Goal: Information Seeking & Learning: Learn about a topic

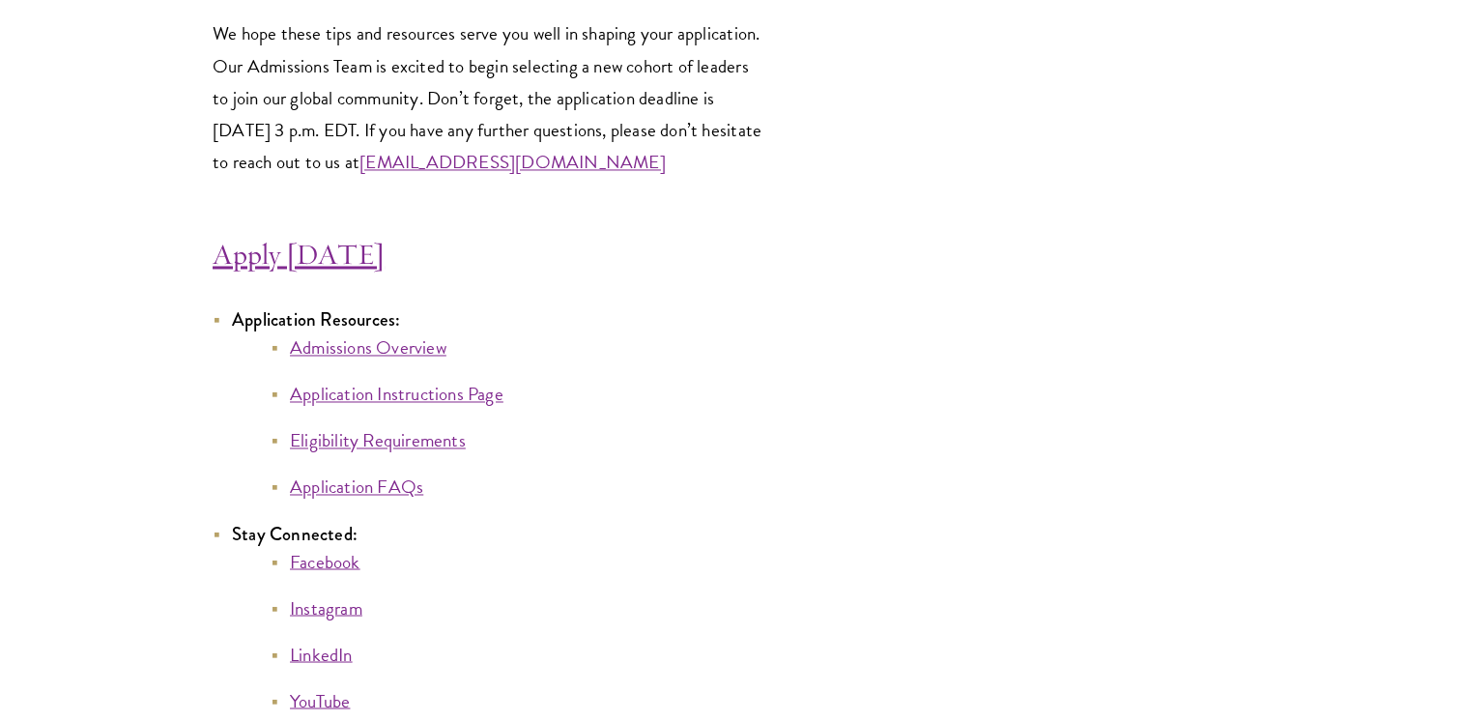
scroll to position [10439, 0]
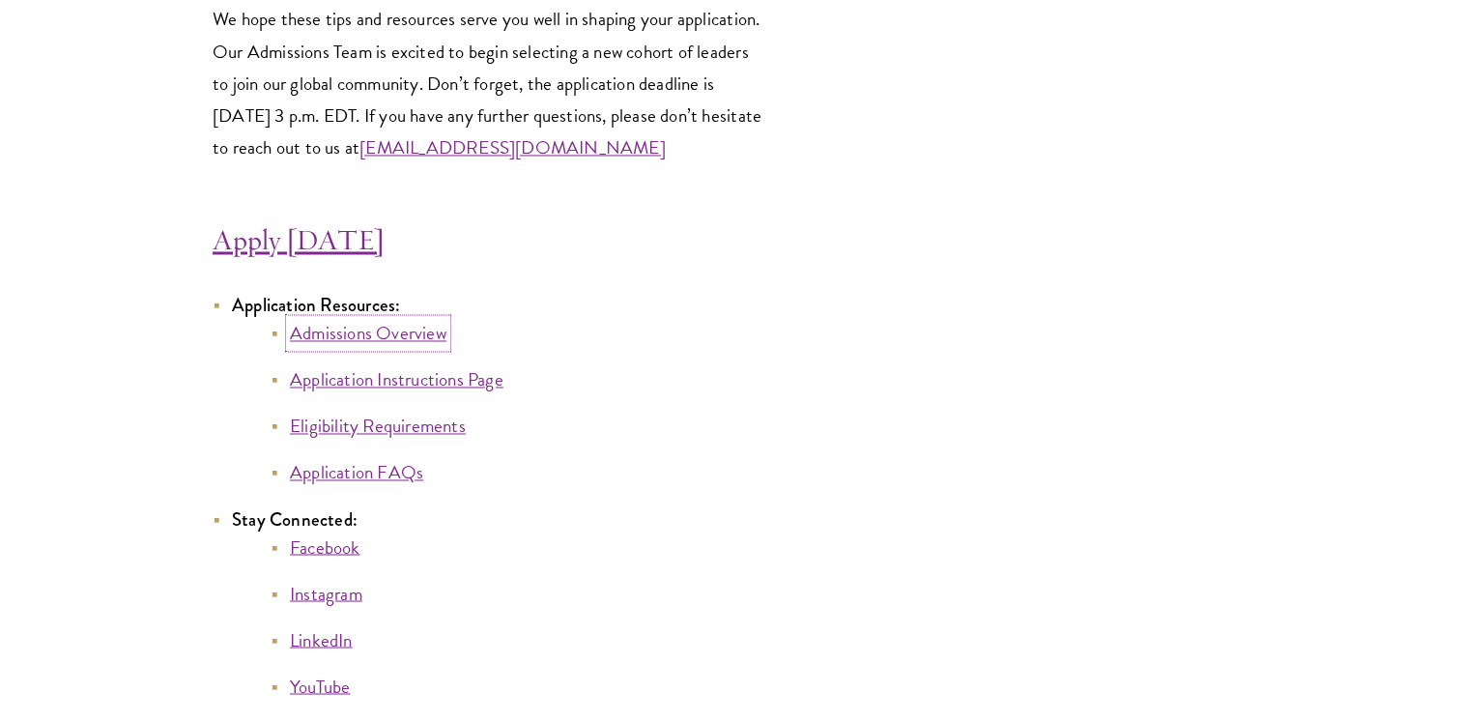
click at [443, 347] on link "Admissions Overview" at bounding box center [368, 333] width 157 height 28
click at [440, 381] on link "Application Instructions Page" at bounding box center [397, 379] width 214 height 28
click at [412, 440] on link "Eligibility Requirements" at bounding box center [378, 426] width 176 height 28
click at [390, 486] on link "Application FAQs" at bounding box center [356, 472] width 133 height 28
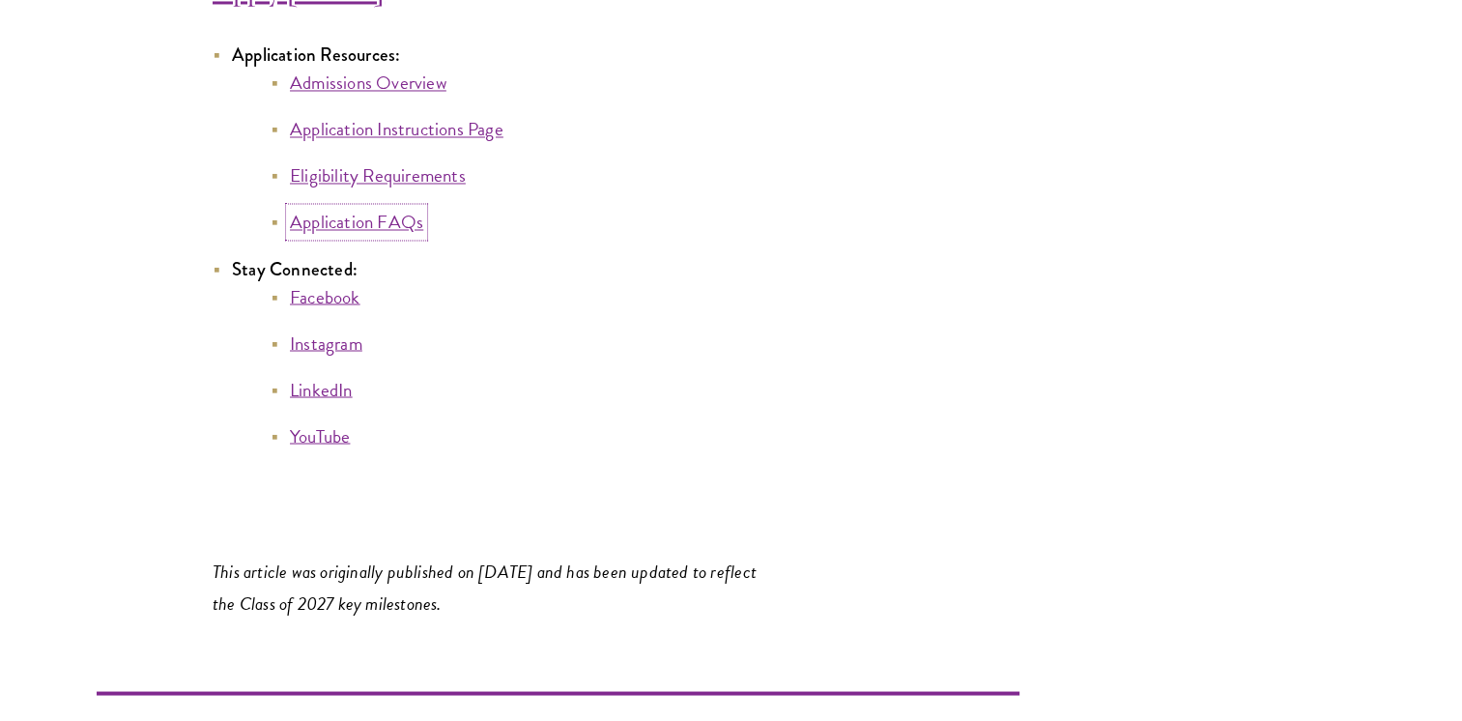
scroll to position [10693, 0]
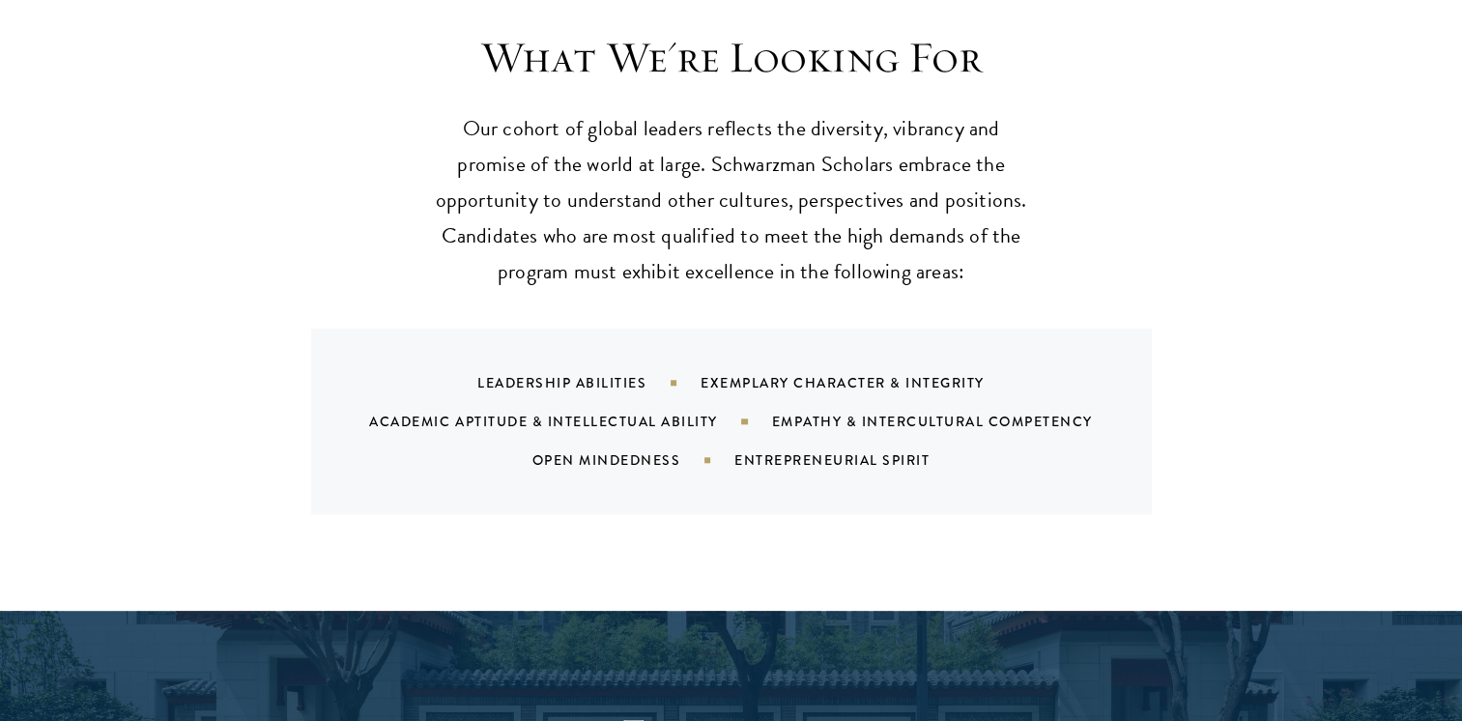
scroll to position [1875, 0]
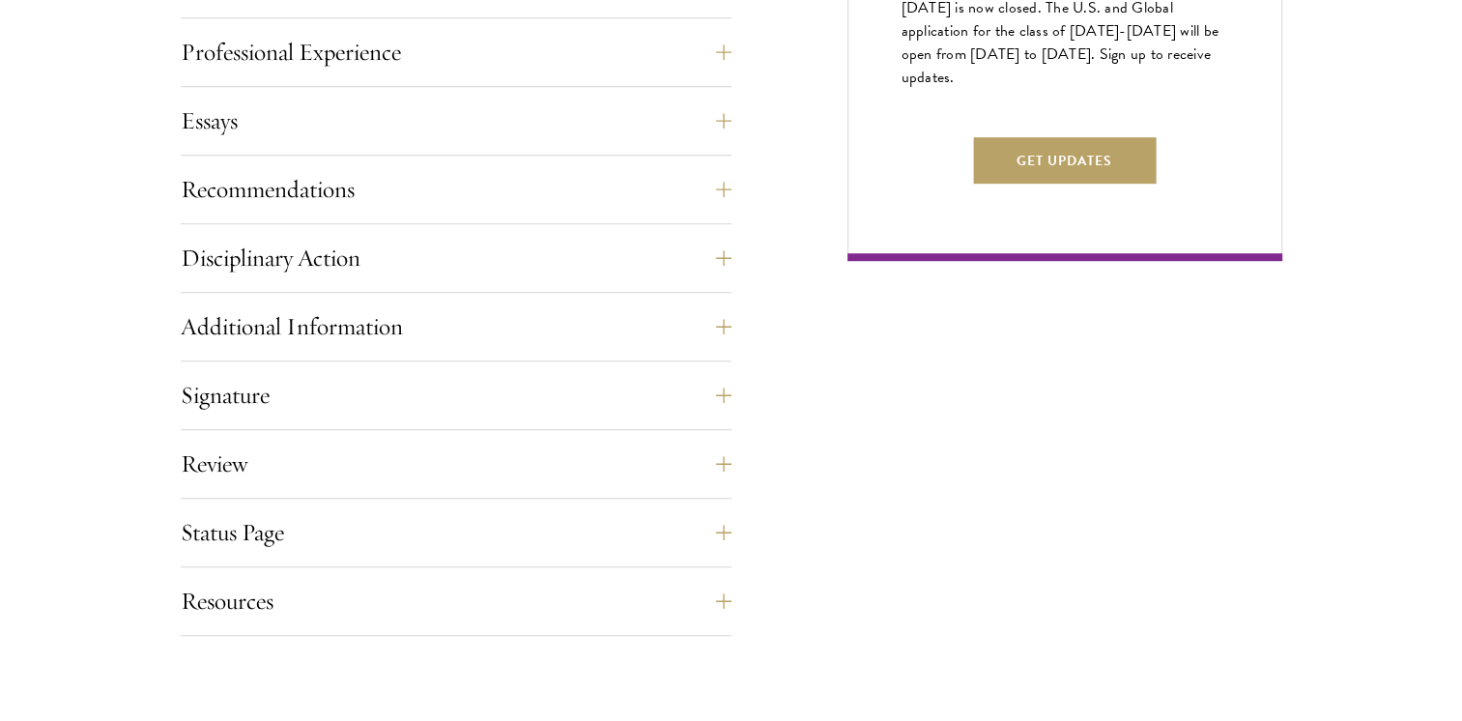
scroll to position [1317, 0]
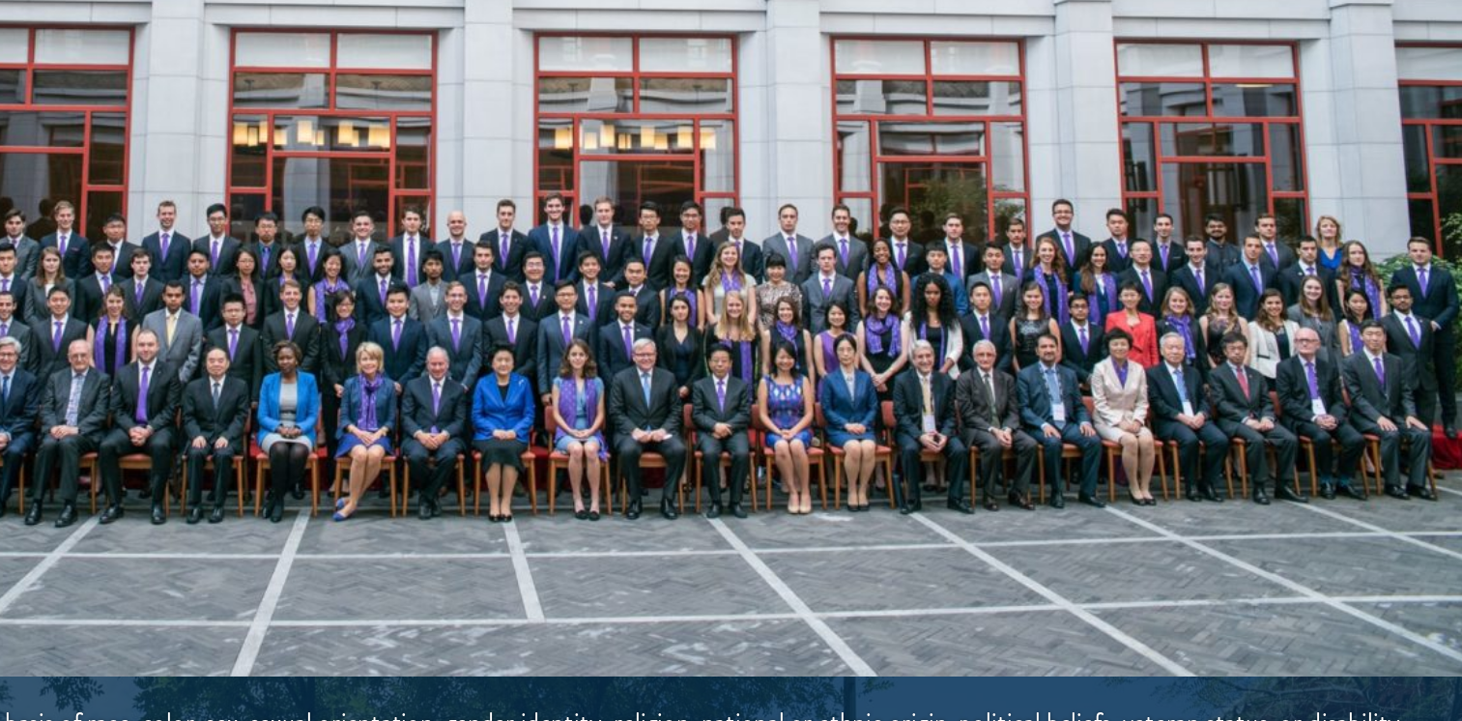
scroll to position [3537, 0]
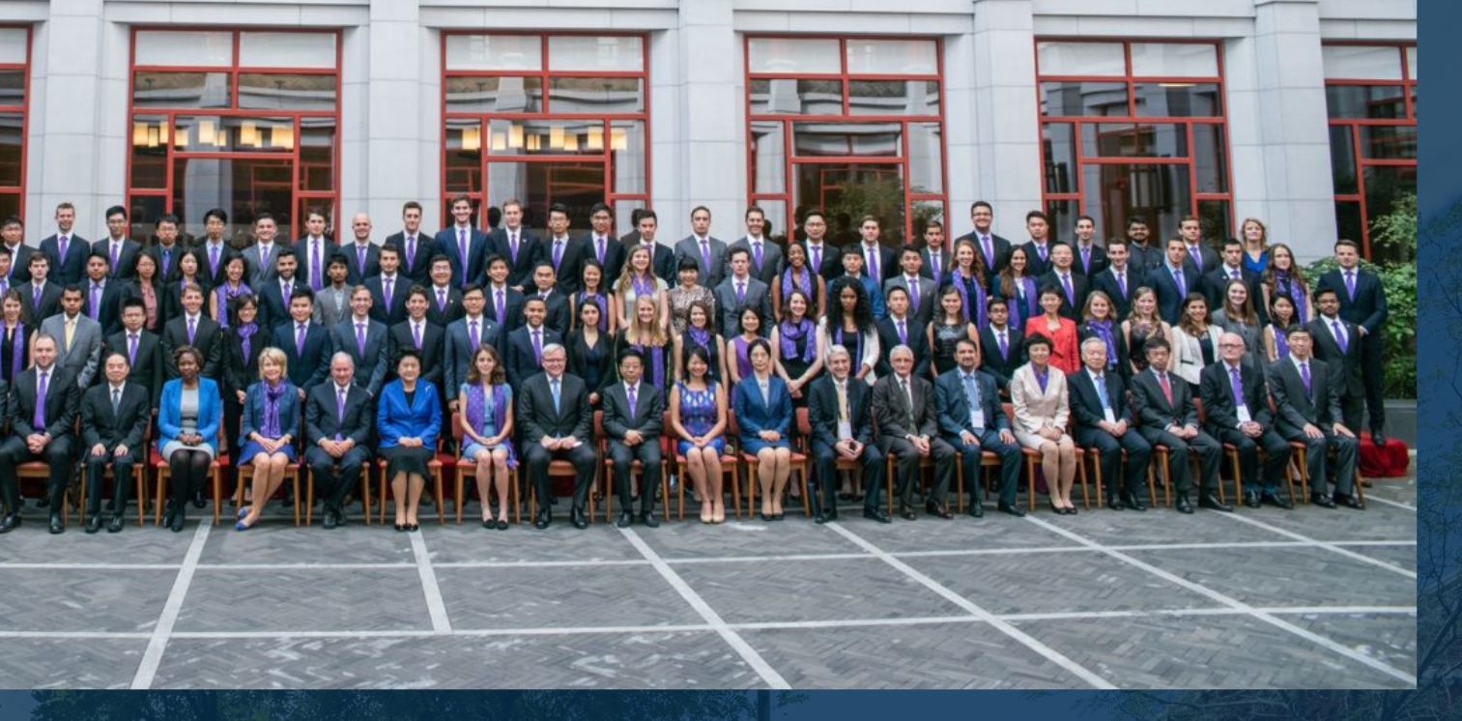
click at [977, 131] on img at bounding box center [732, 129] width 1044 height 522
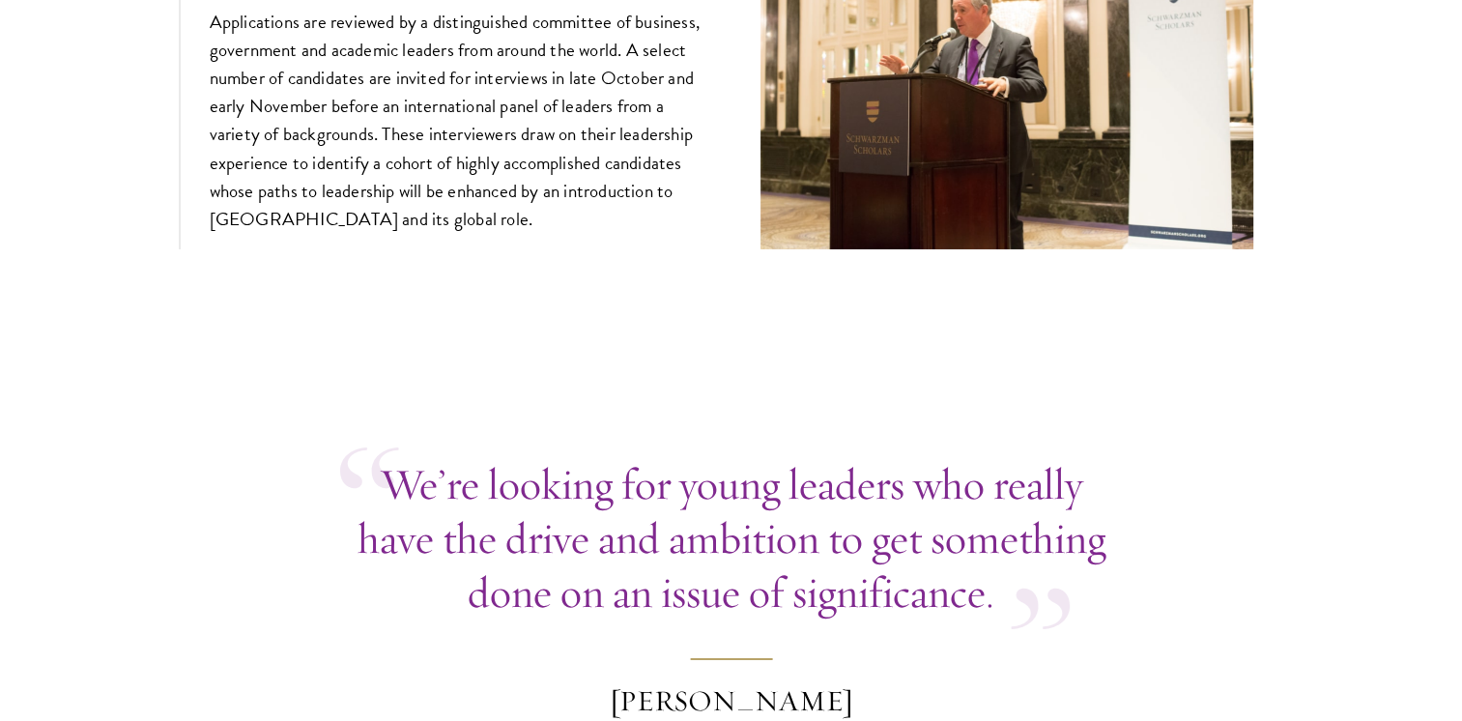
scroll to position [6892, 0]
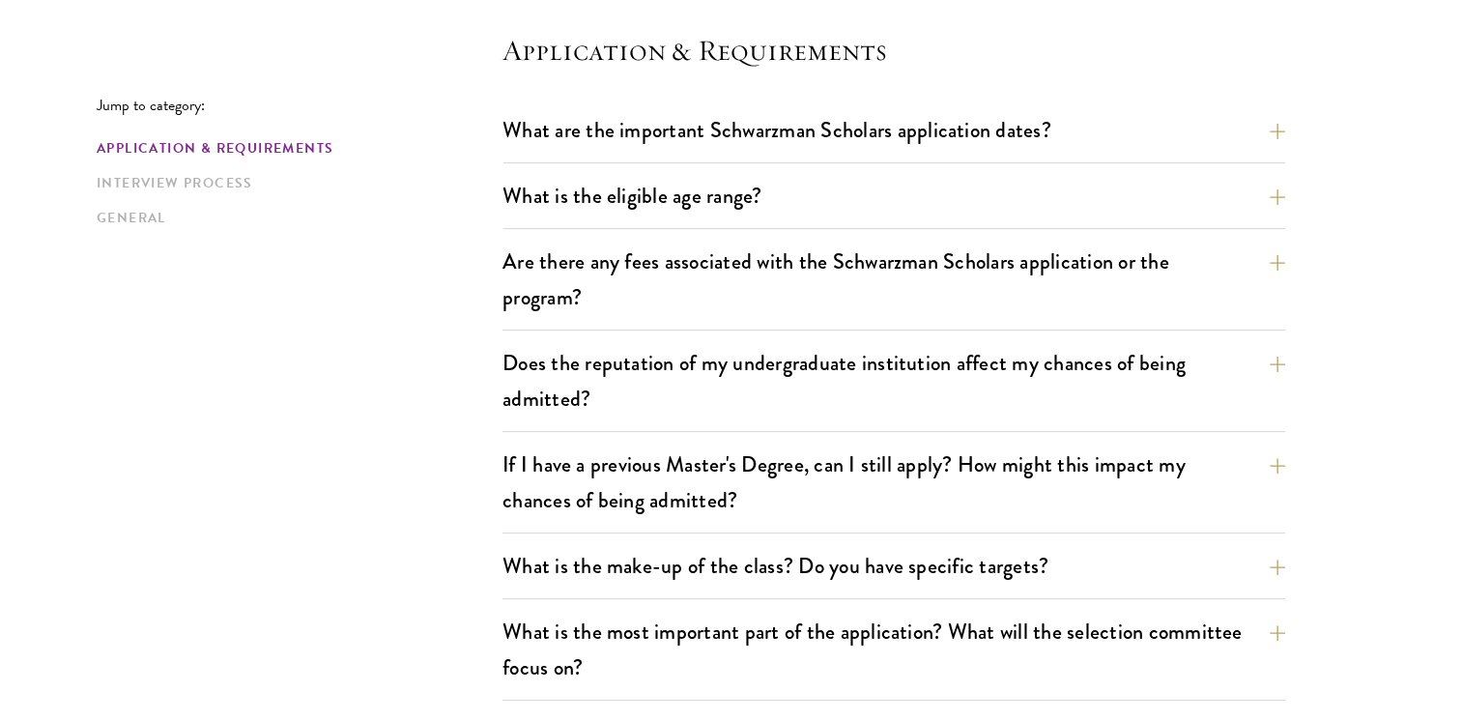
scroll to position [543, 0]
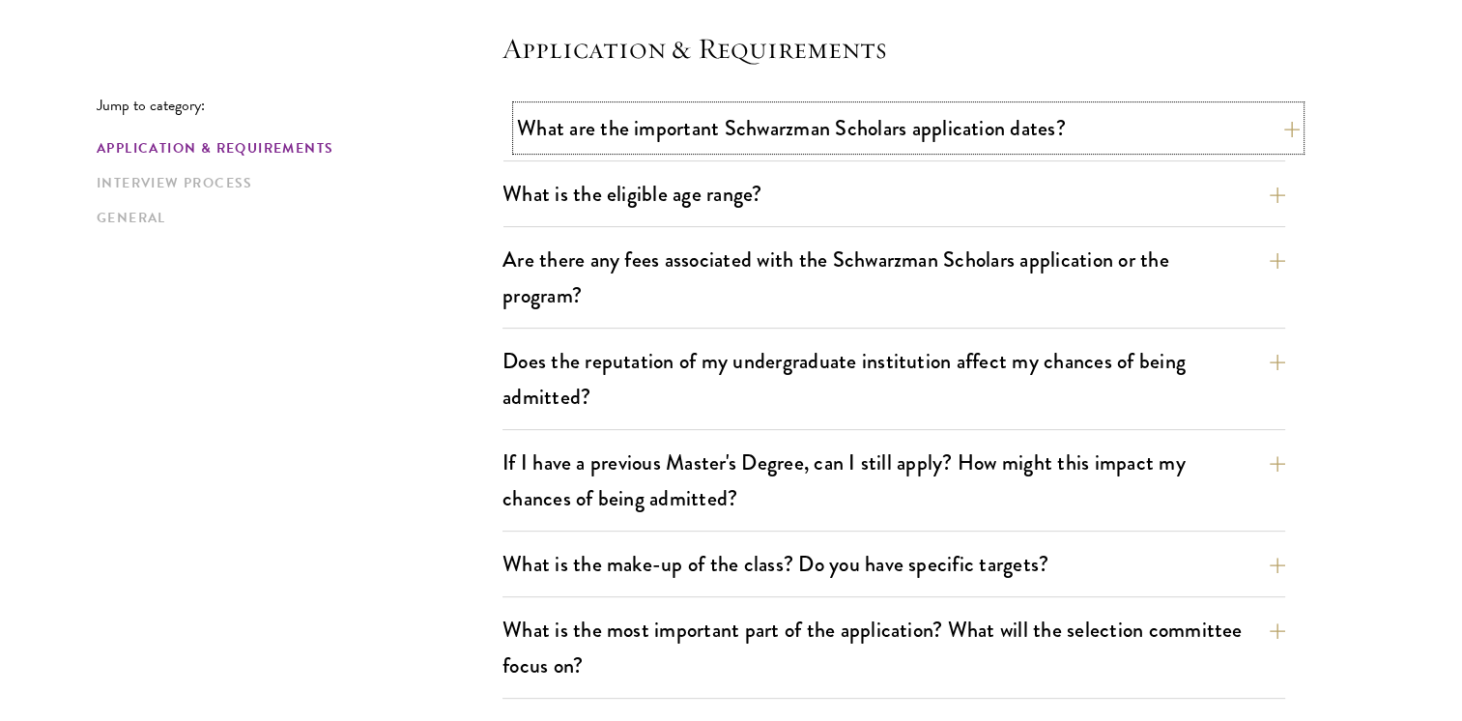
click at [893, 137] on button "What are the important Schwarzman Scholars application dates?" at bounding box center [908, 127] width 783 height 43
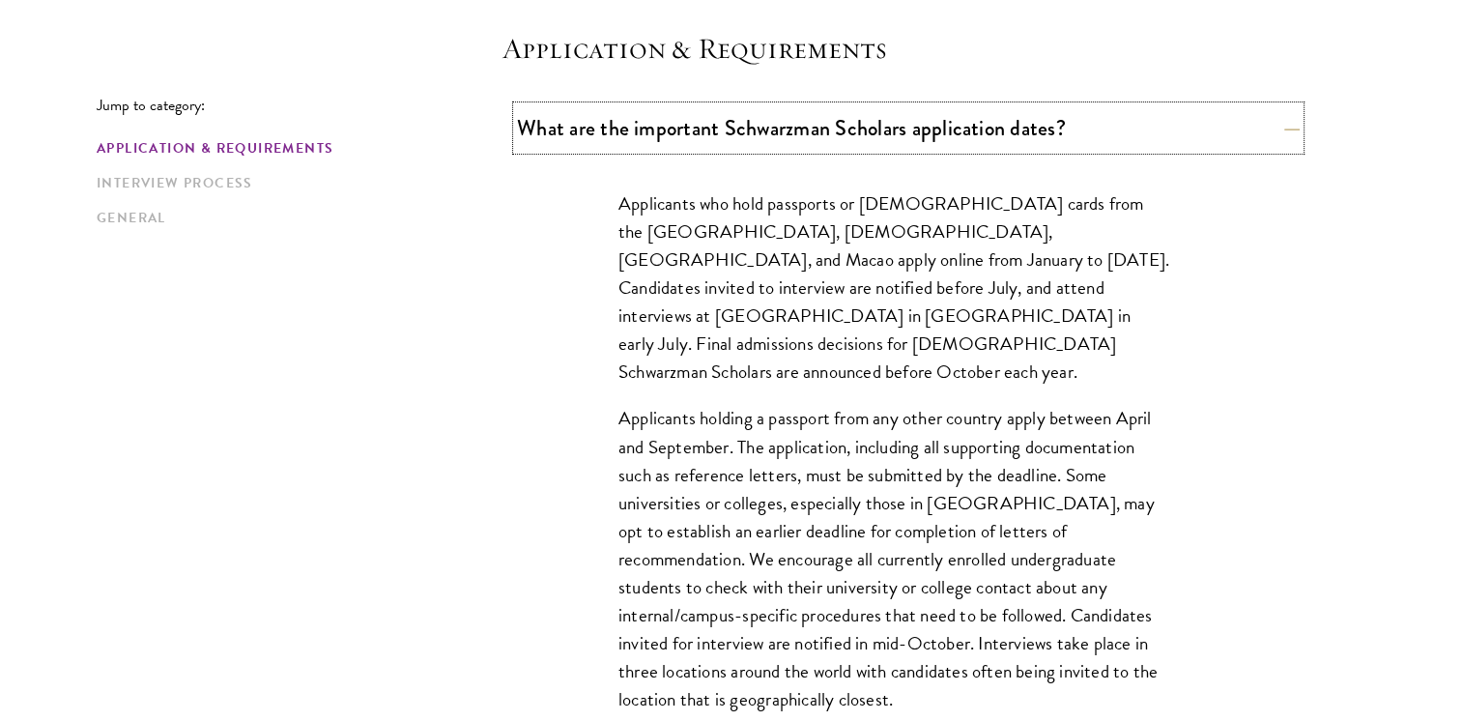
click at [893, 137] on button "What are the important Schwarzman Scholars application dates?" at bounding box center [908, 127] width 783 height 43
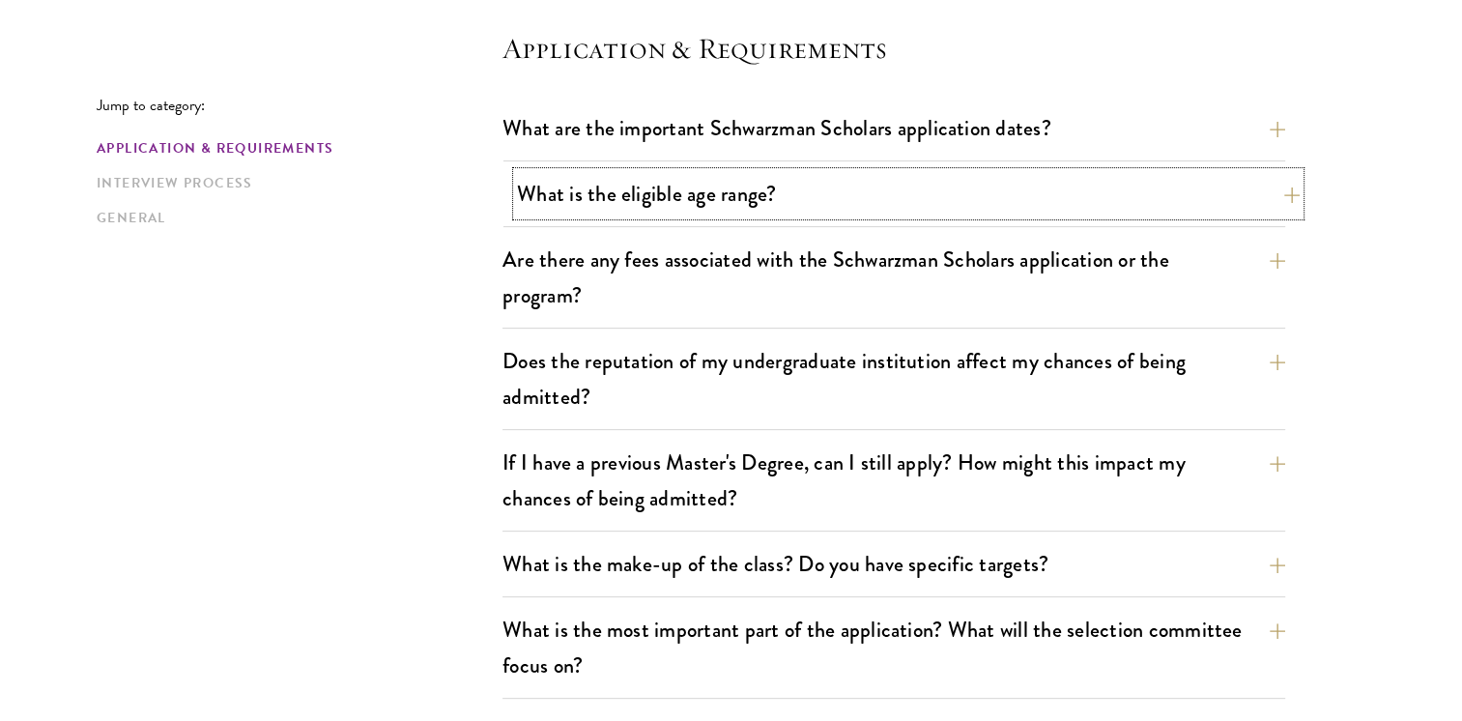
click at [773, 205] on button "What is the eligible age range?" at bounding box center [908, 193] width 783 height 43
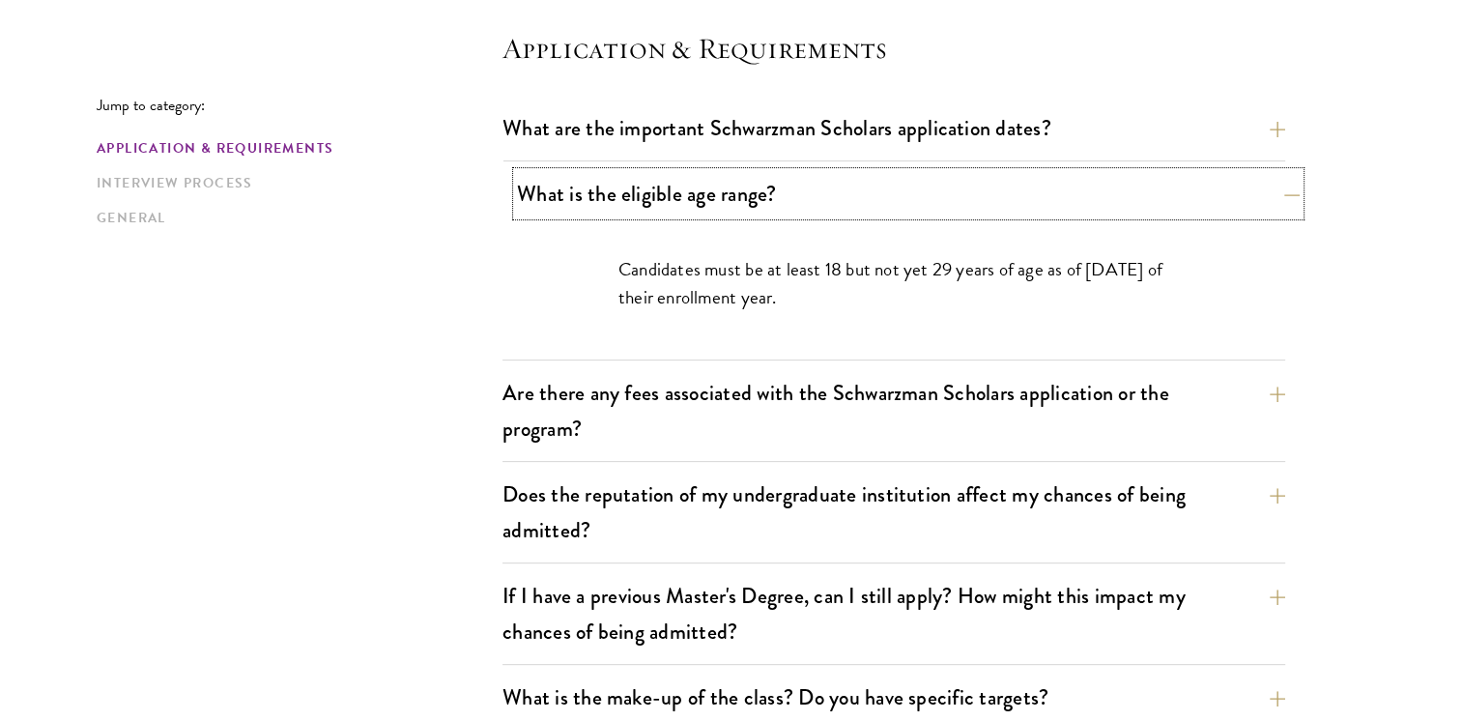
click at [773, 205] on button "What is the eligible age range?" at bounding box center [908, 193] width 783 height 43
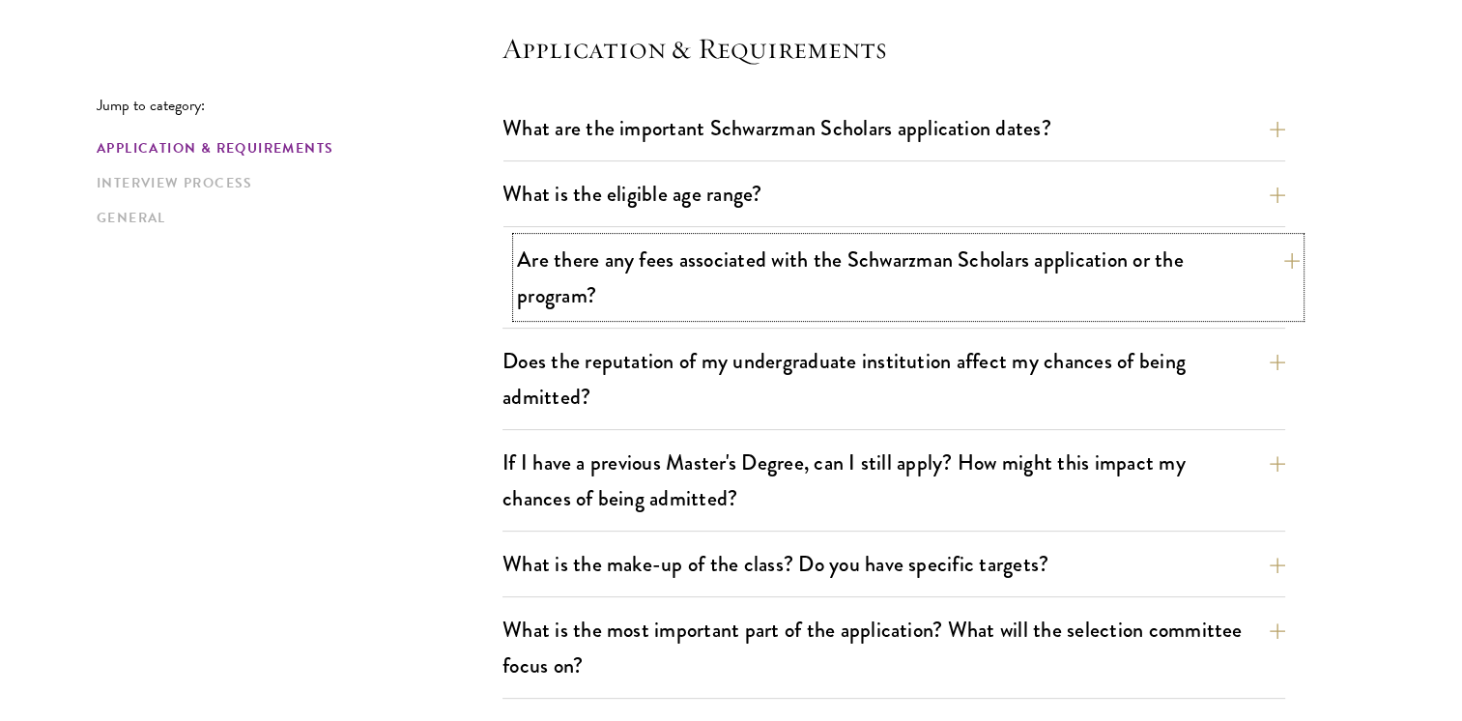
click at [773, 252] on button "Are there any fees associated with the Schwarzman Scholars application or the p…" at bounding box center [908, 277] width 783 height 79
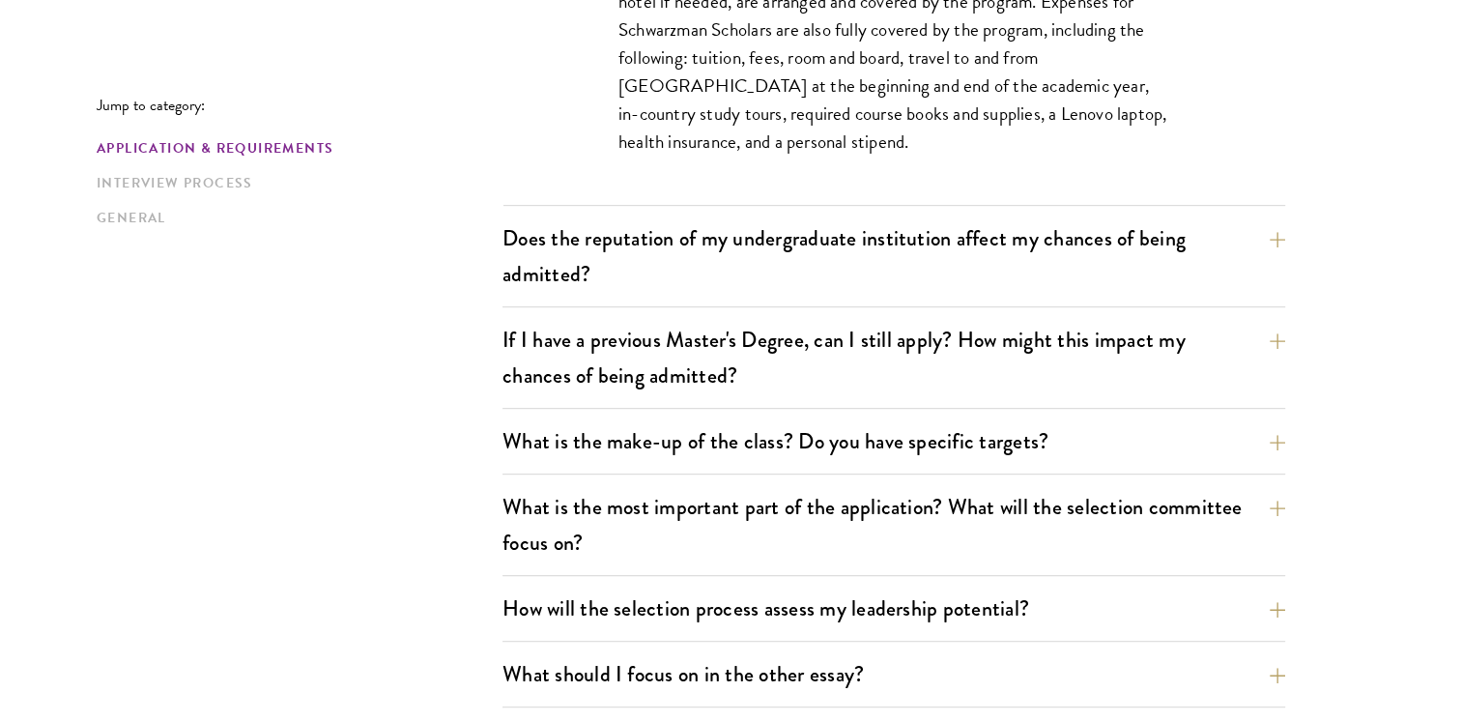
scroll to position [982, 0]
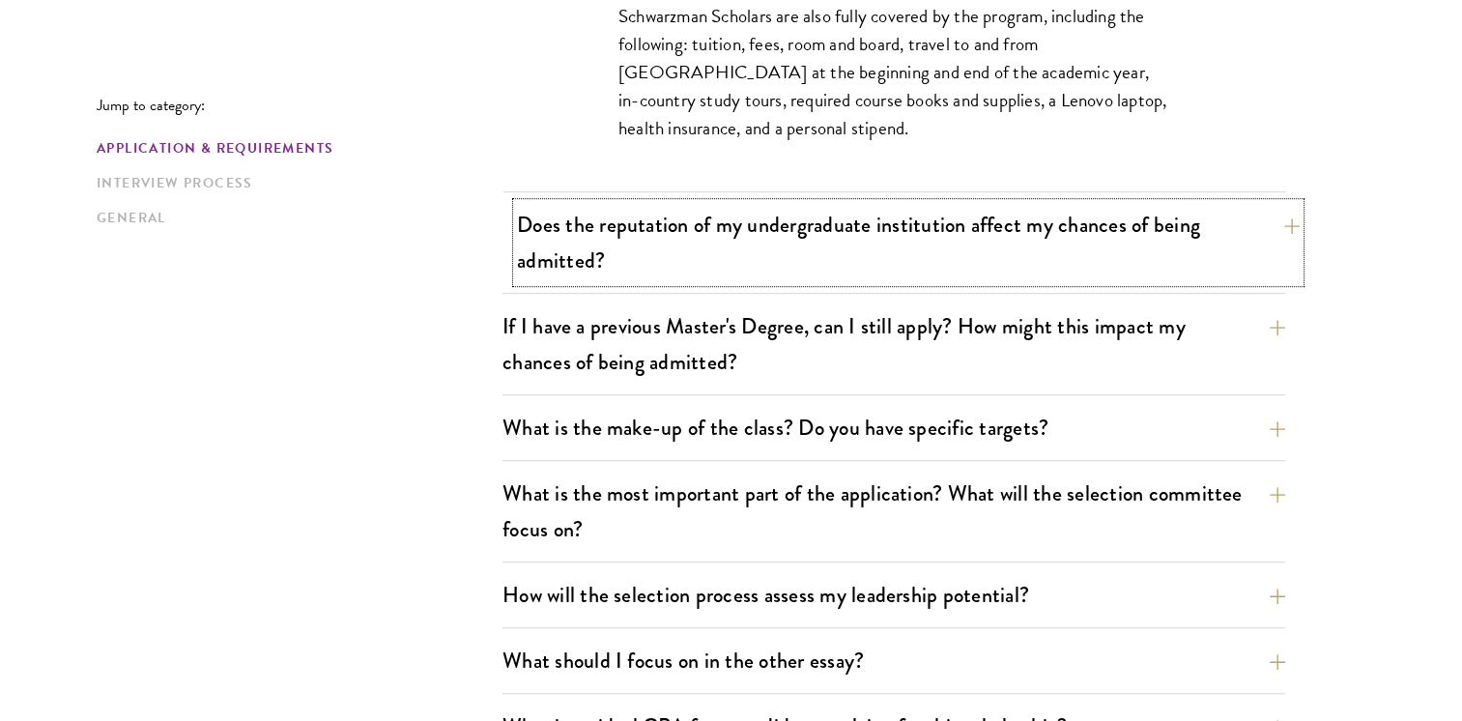
click at [916, 248] on button "Does the reputation of my undergraduate institution affect my chances of being …" at bounding box center [908, 242] width 783 height 79
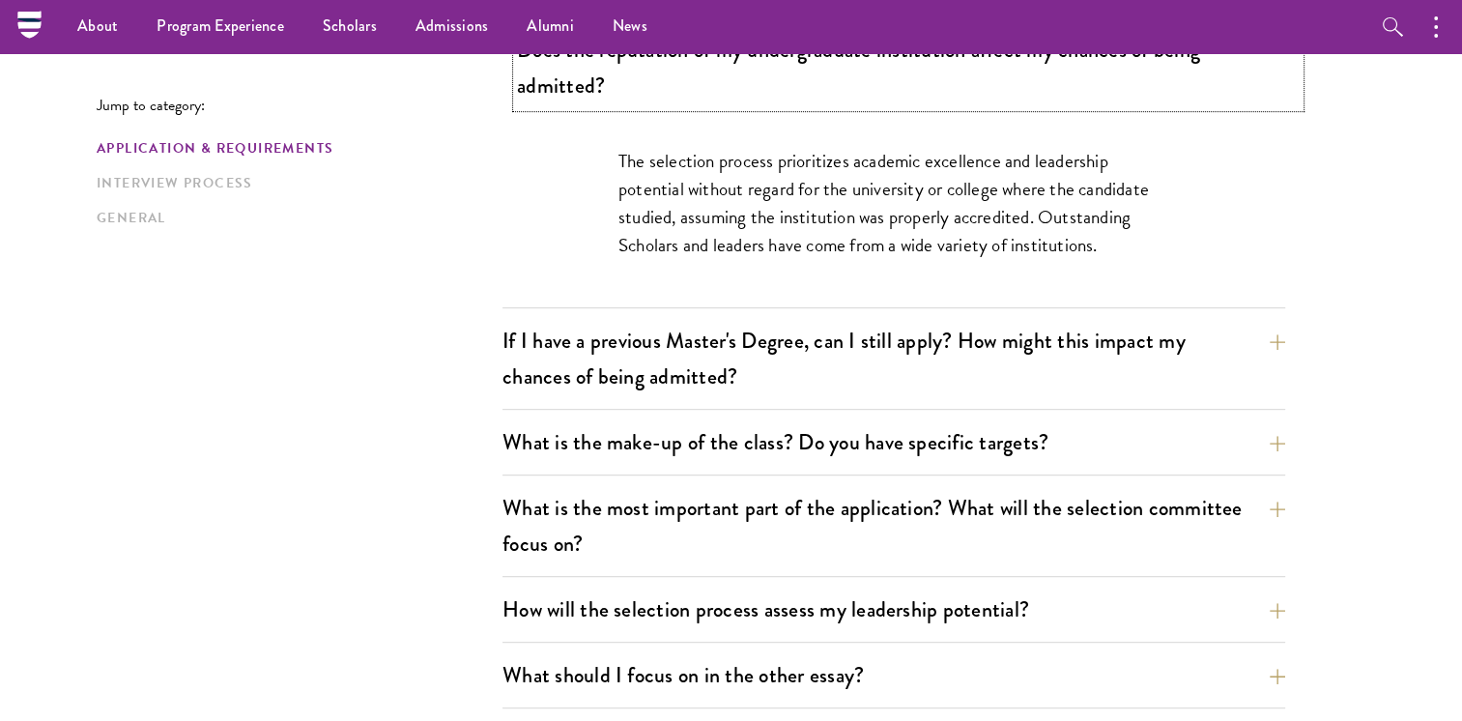
scroll to position [850, 0]
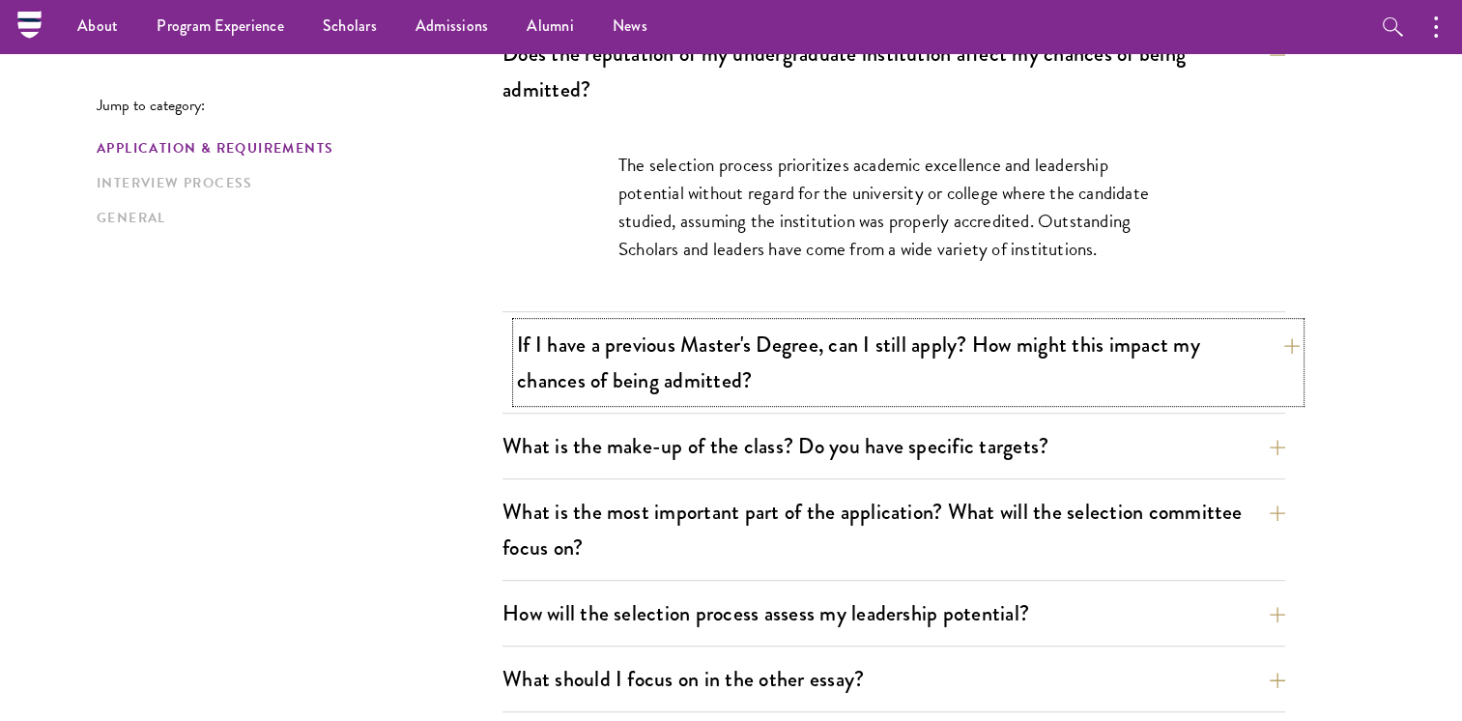
click at [888, 369] on button "If I have a previous Master's Degree, can I still apply? How might this impact …" at bounding box center [908, 362] width 783 height 79
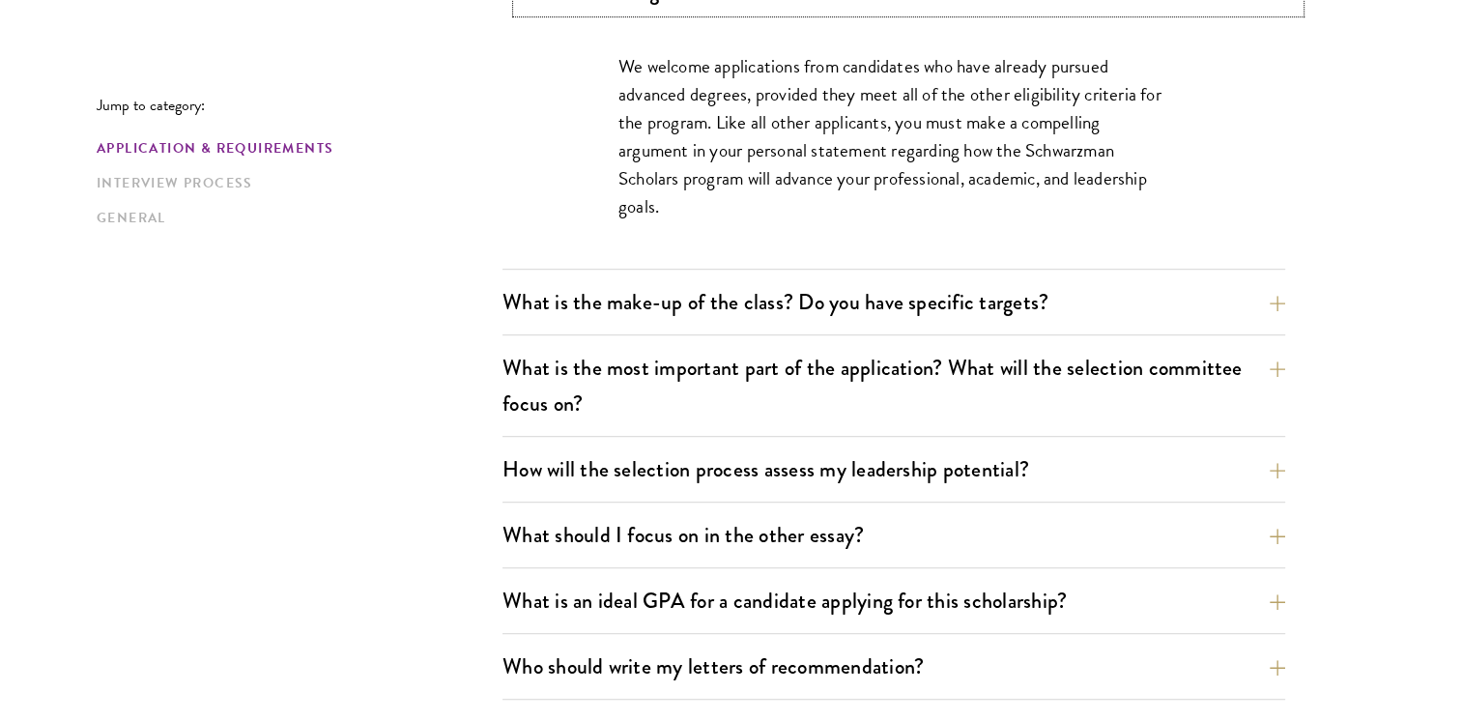
scroll to position [1049, 0]
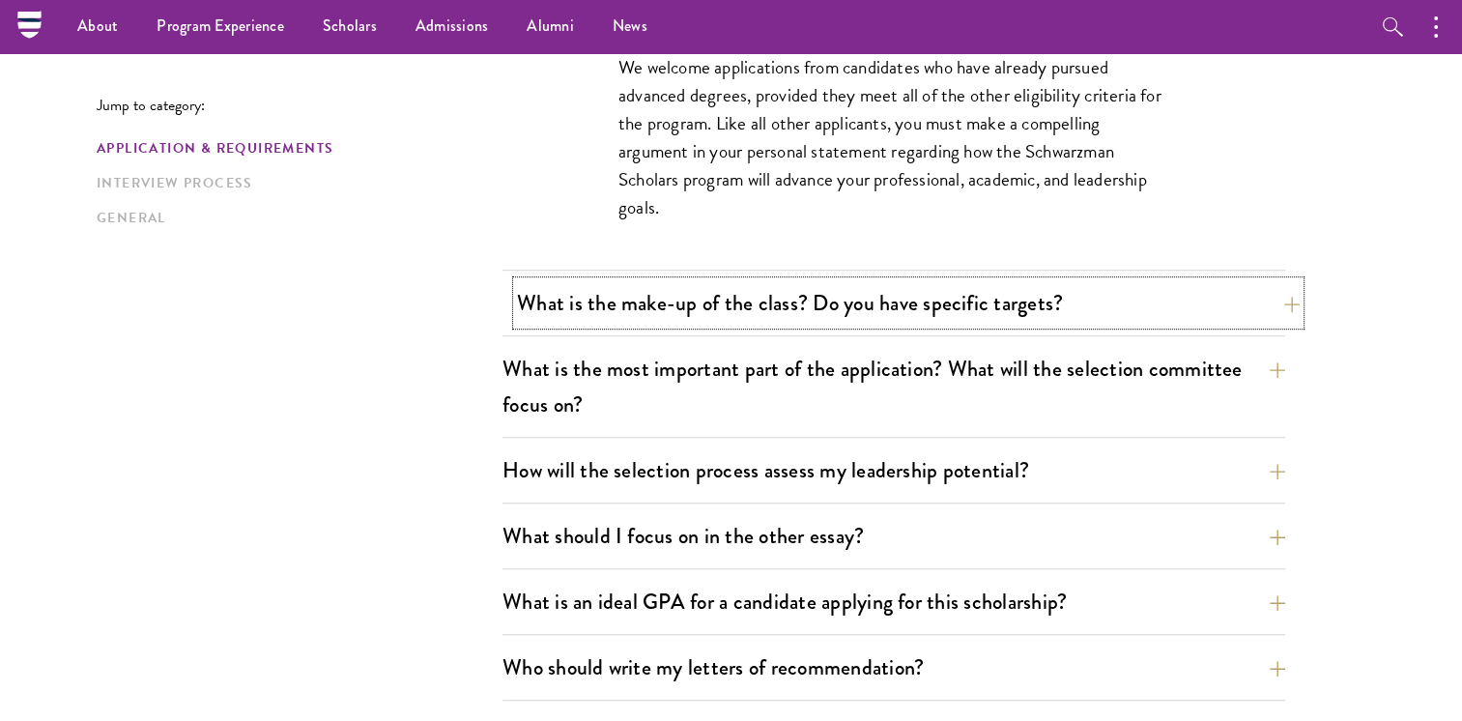
click at [897, 309] on button "What is the make-up of the class? Do you have specific targets?" at bounding box center [908, 302] width 783 height 43
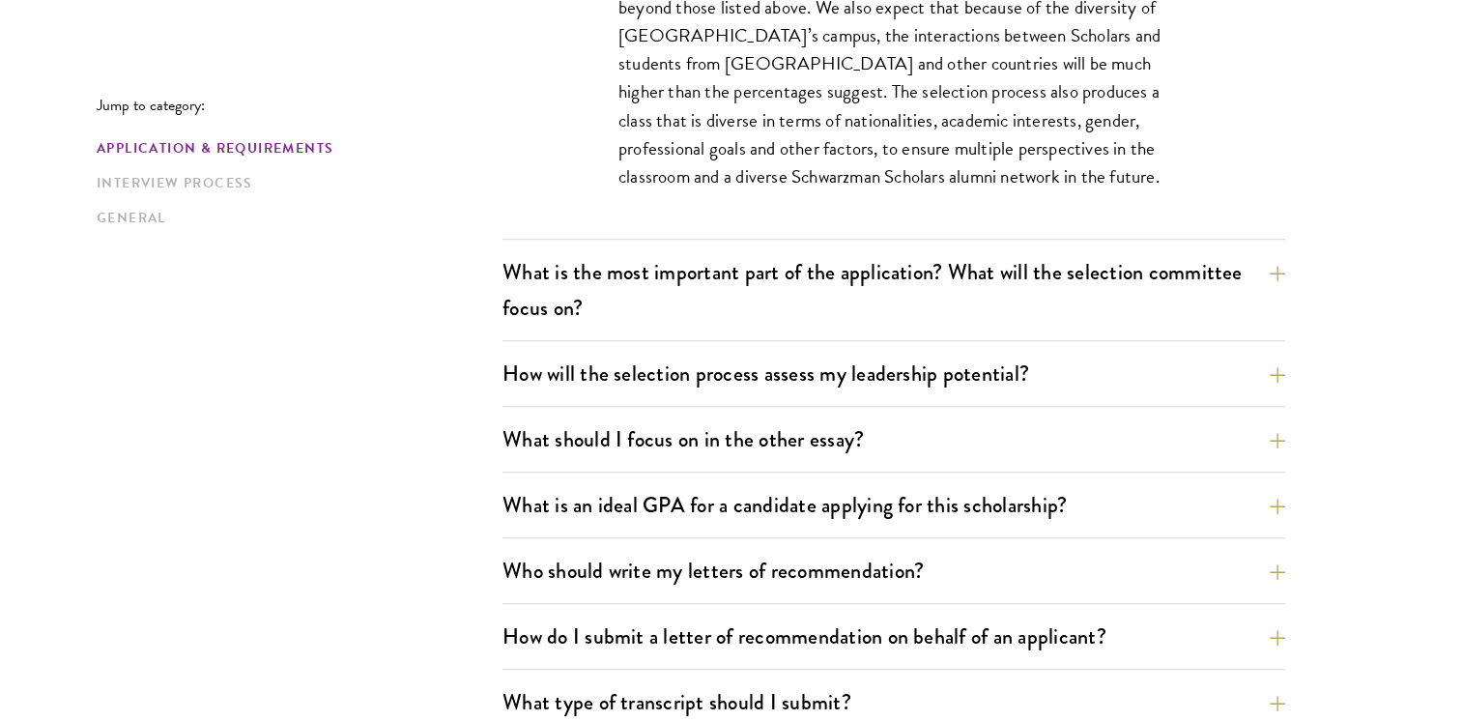
scroll to position [1301, 0]
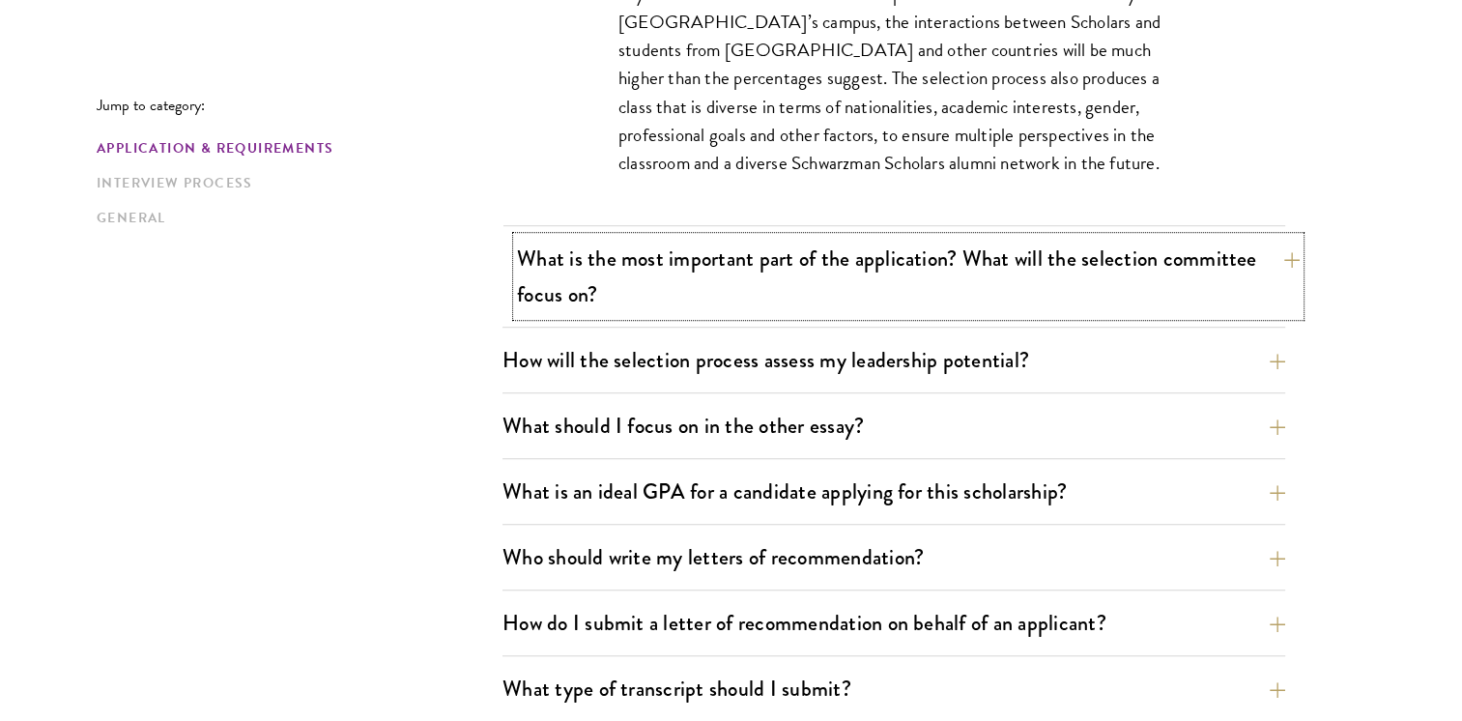
click at [890, 275] on button "What is the most important part of the application? What will the selection com…" at bounding box center [908, 276] width 783 height 79
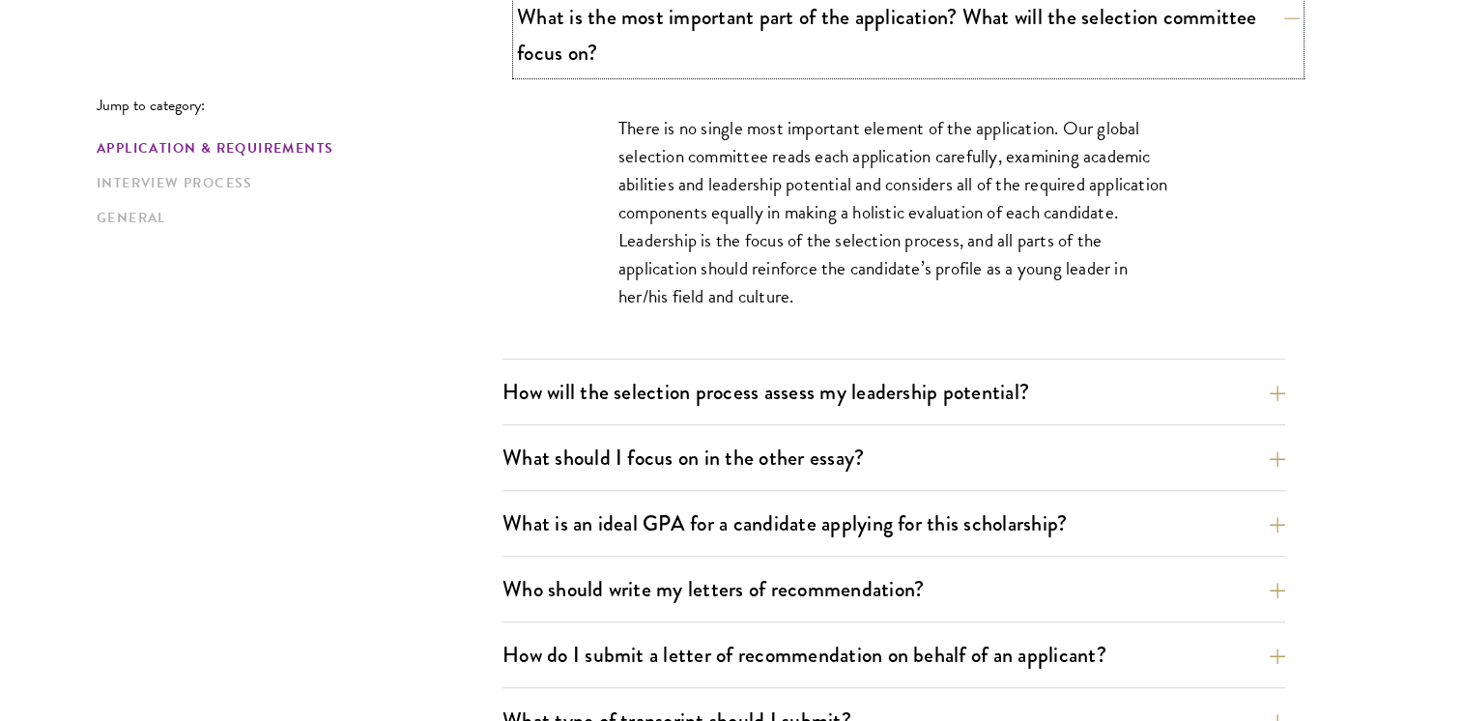
scroll to position [1158, 0]
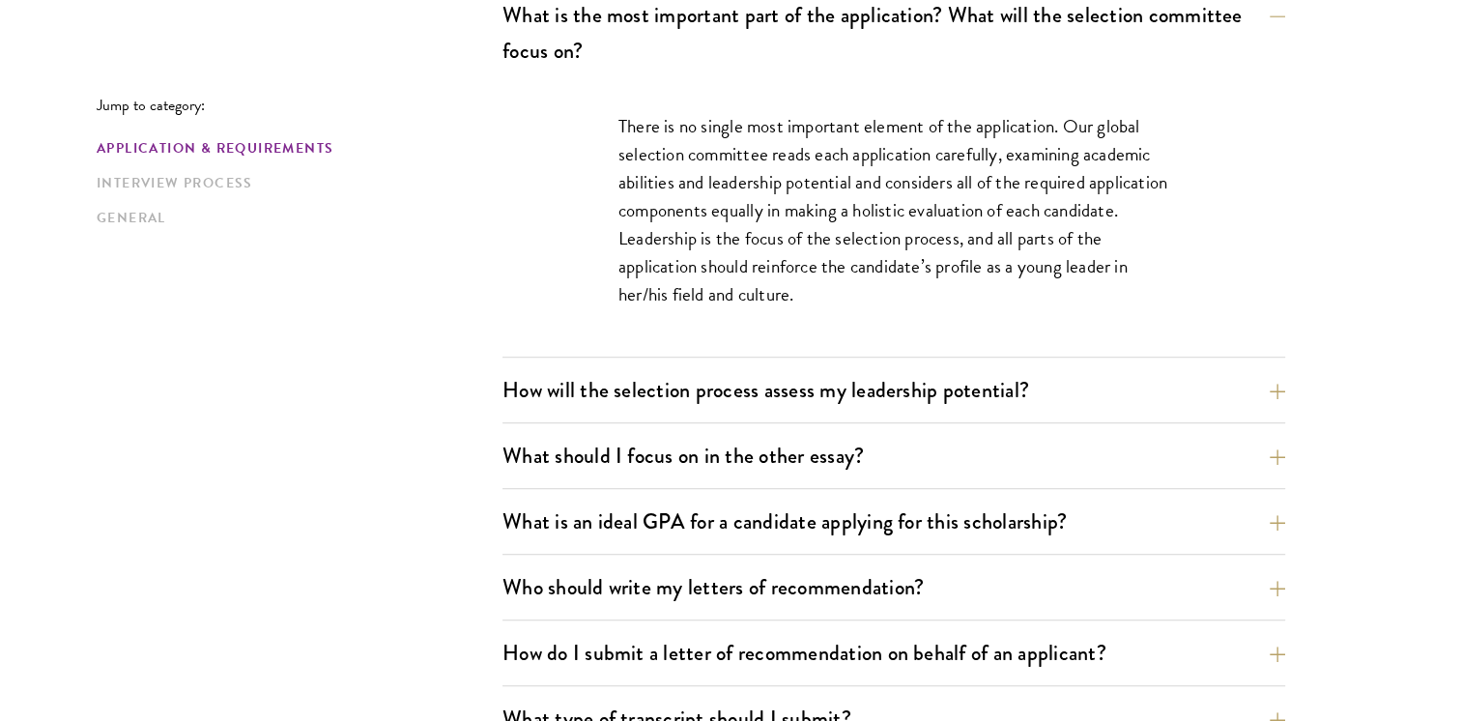
click at [748, 415] on div "How will the selection process assess my leadership potential? The Schwarzman S…" at bounding box center [893, 395] width 783 height 55
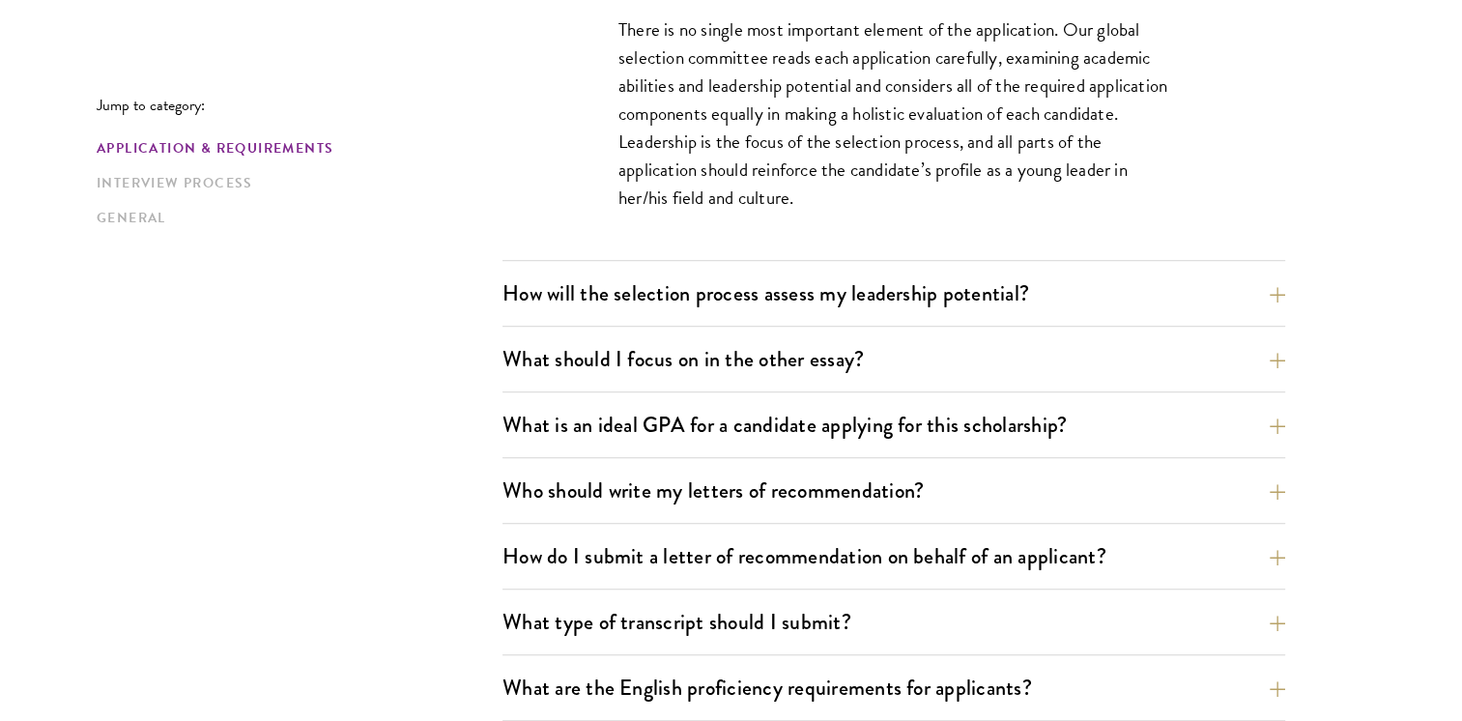
scroll to position [1274, 0]
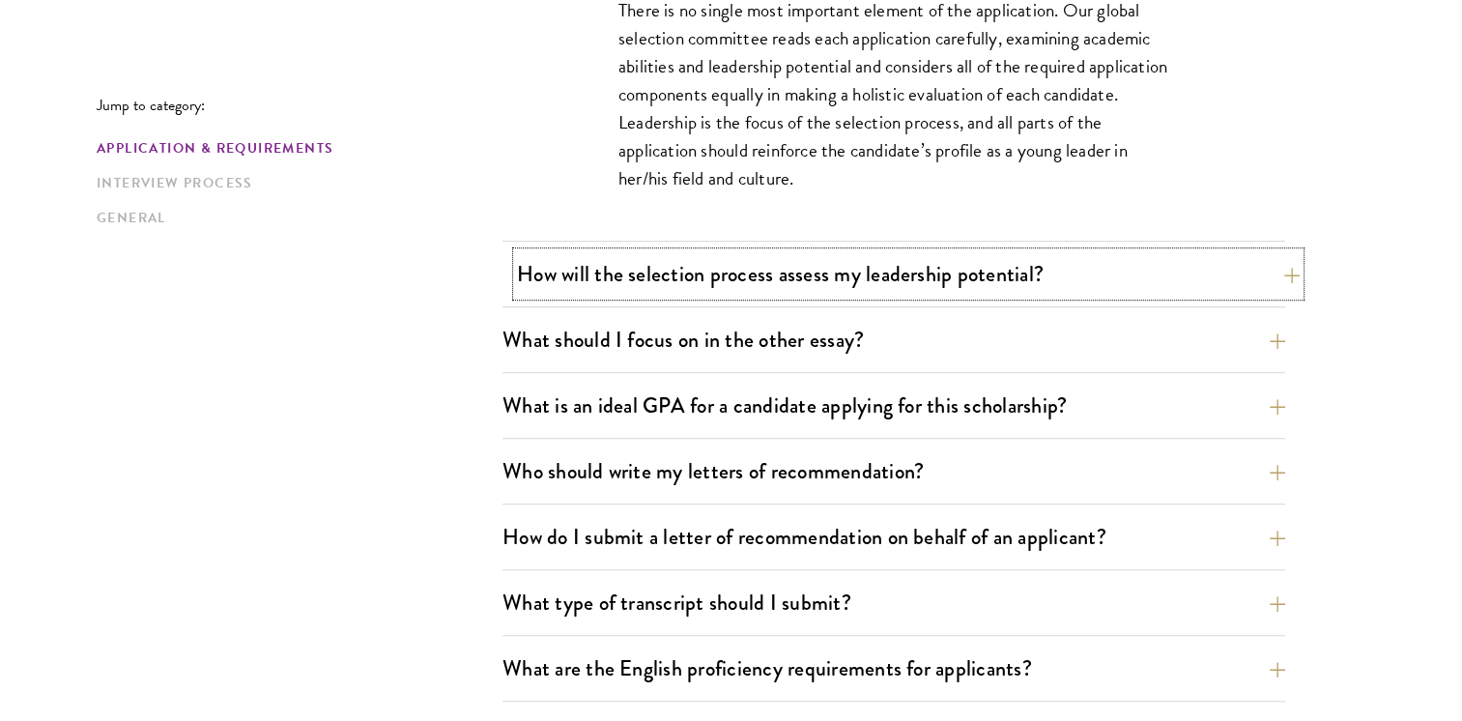
click at [786, 284] on button "How will the selection process assess my leadership potential?" at bounding box center [908, 273] width 783 height 43
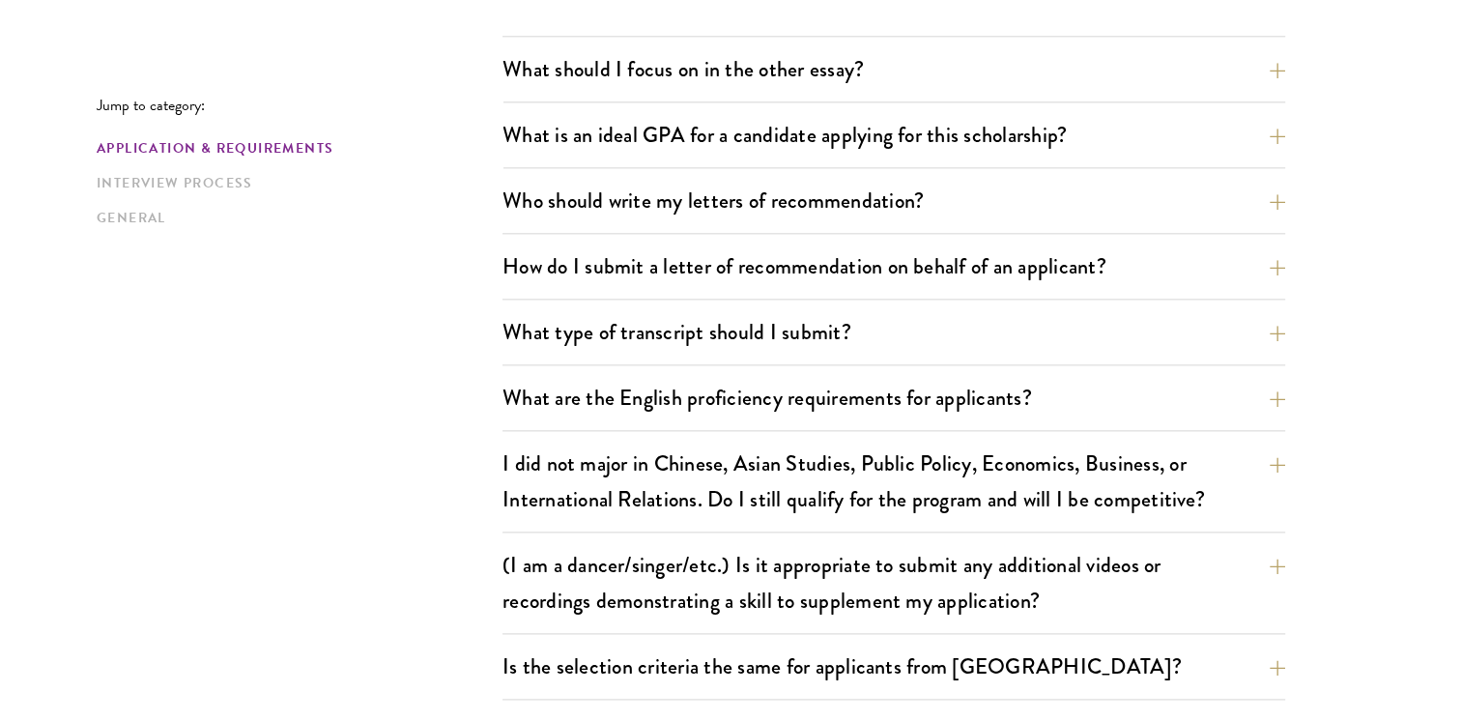
scroll to position [2318, 0]
click at [730, 138] on button "What is an ideal GPA for a candidate applying for this scholarship?" at bounding box center [908, 133] width 783 height 43
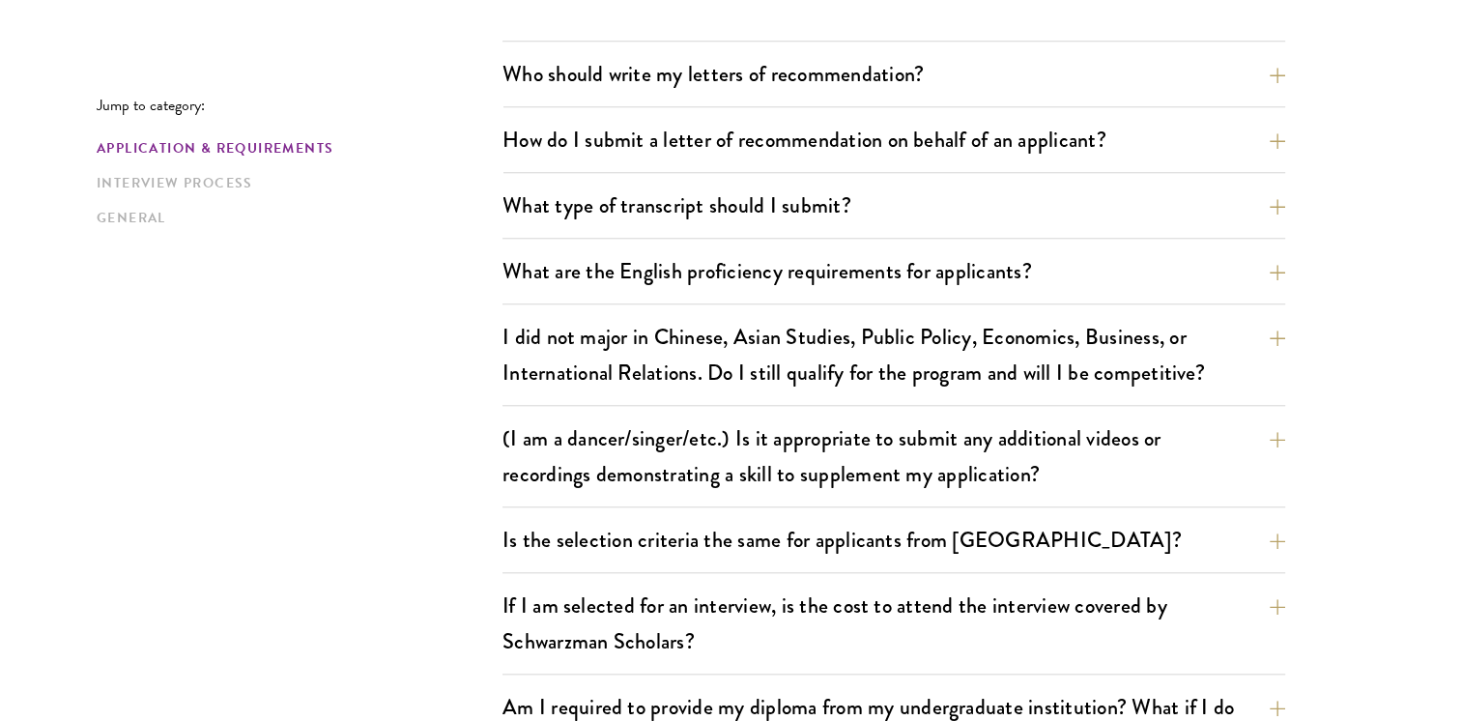
scroll to position [1730, 0]
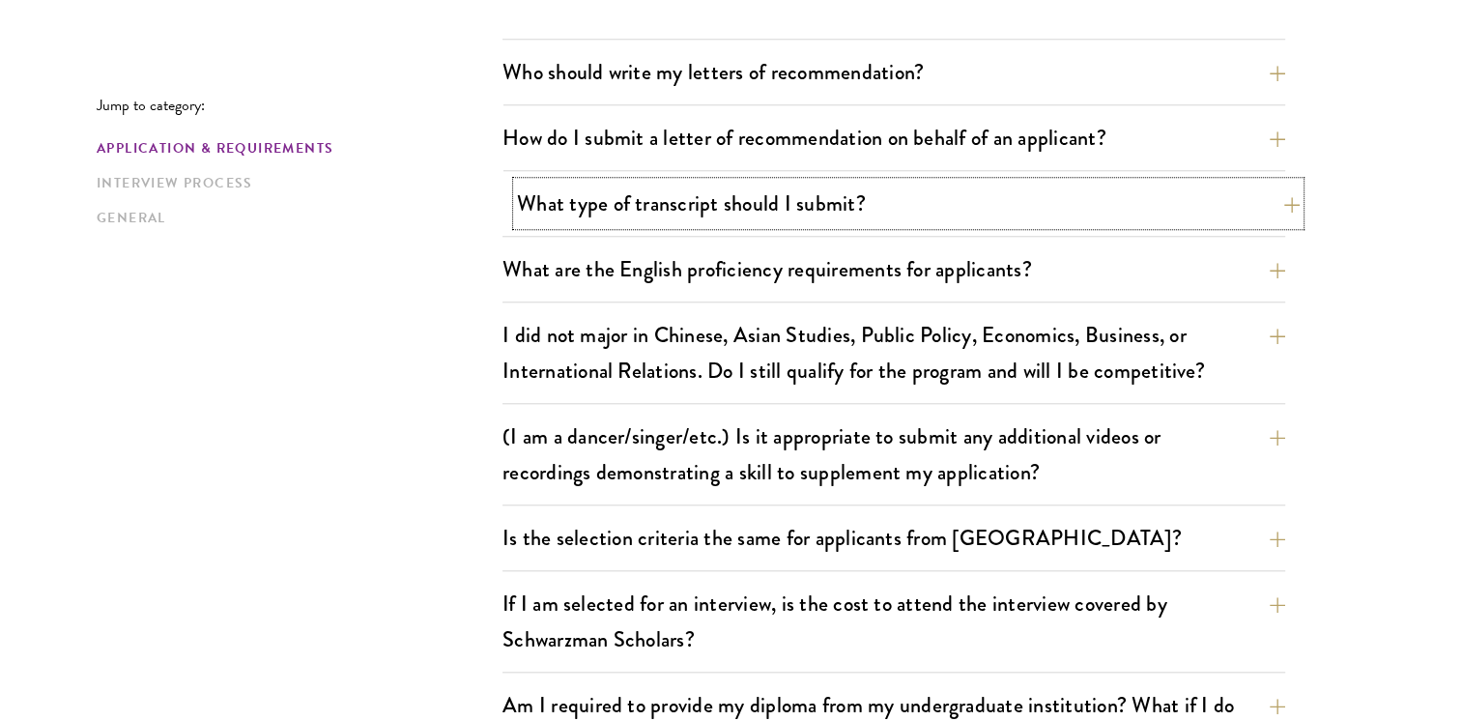
click at [715, 185] on button "What type of transcript should I submit?" at bounding box center [908, 203] width 783 height 43
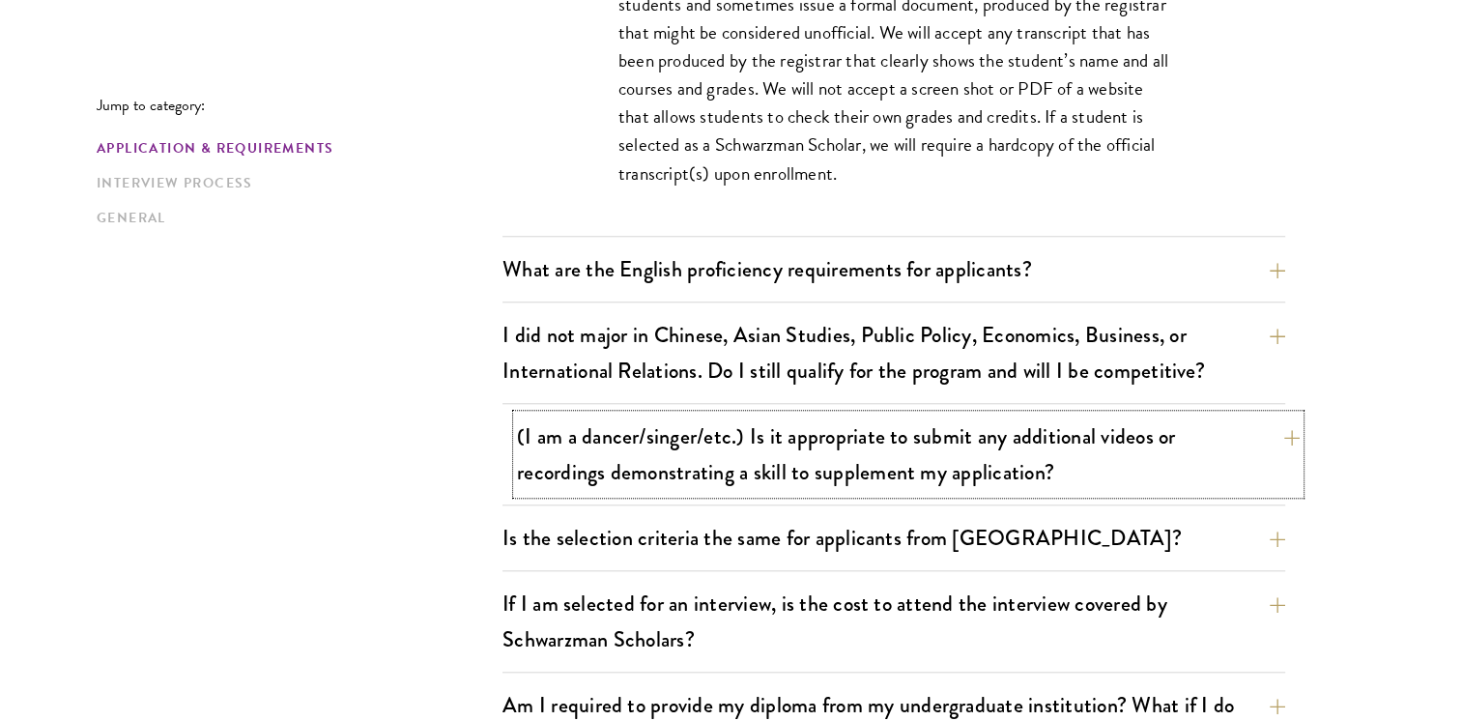
click at [672, 436] on button "(I am a dancer/singer/etc.) Is it appropriate to submit any additional videos o…" at bounding box center [908, 454] width 783 height 79
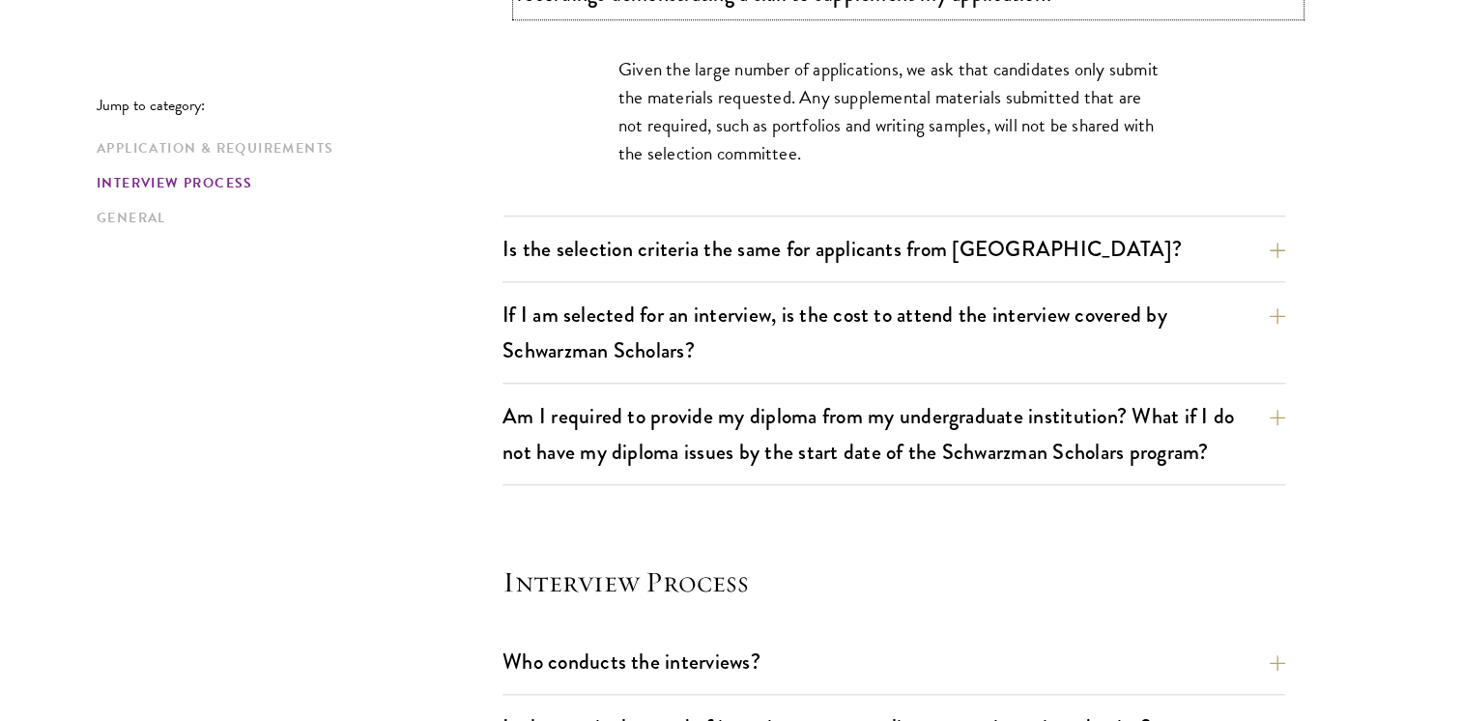
scroll to position [1896, 0]
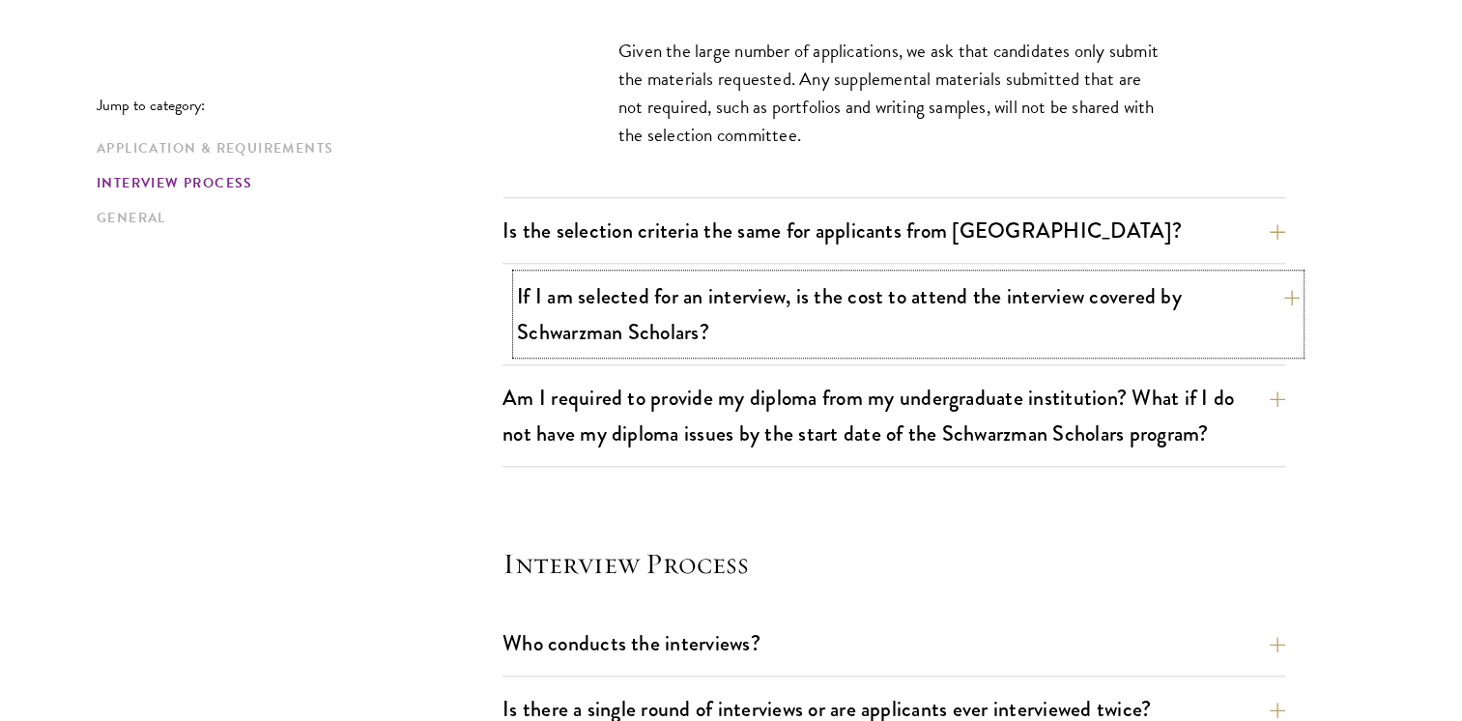
click at [731, 313] on button "If I am selected for an interview, is the cost to attend the interview covered …" at bounding box center [908, 313] width 783 height 79
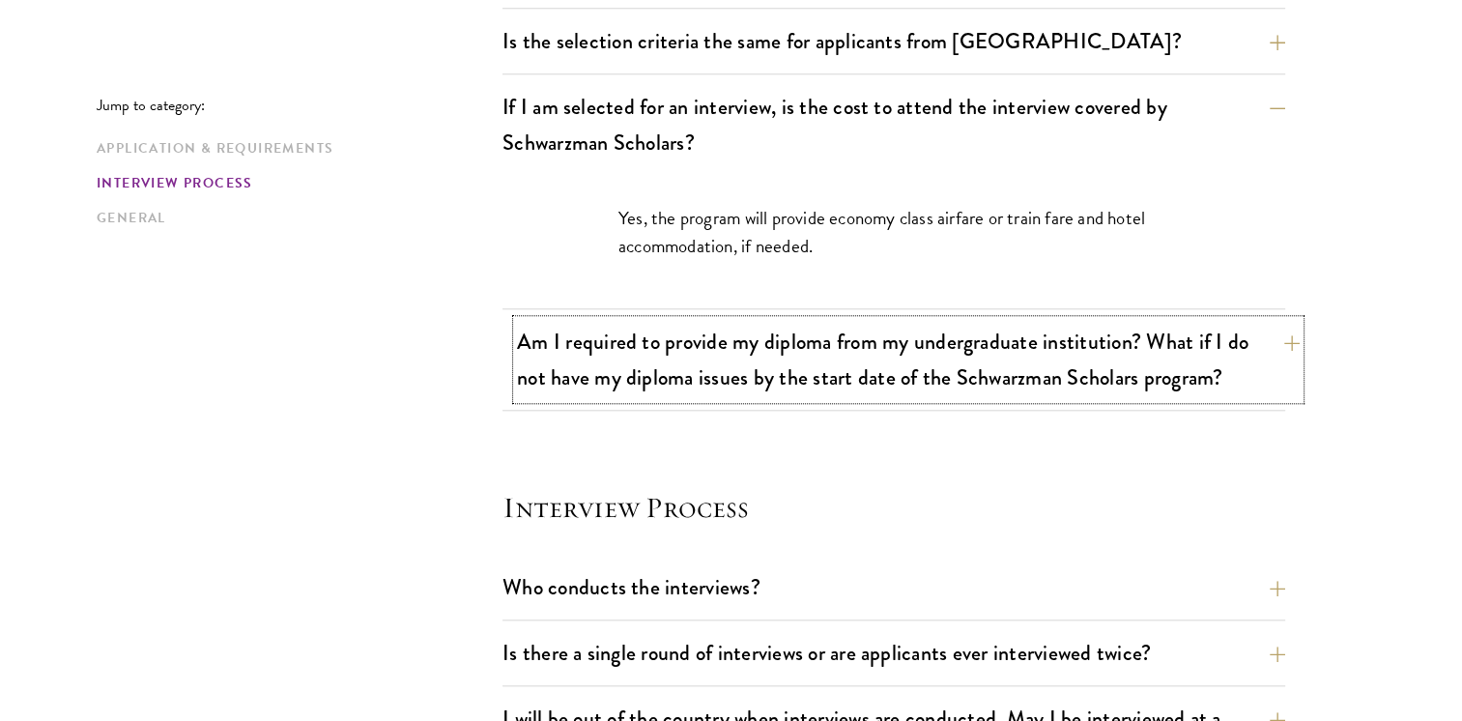
click at [743, 336] on button "Am I required to provide my diploma from my undergraduate institution? What if …" at bounding box center [908, 359] width 783 height 79
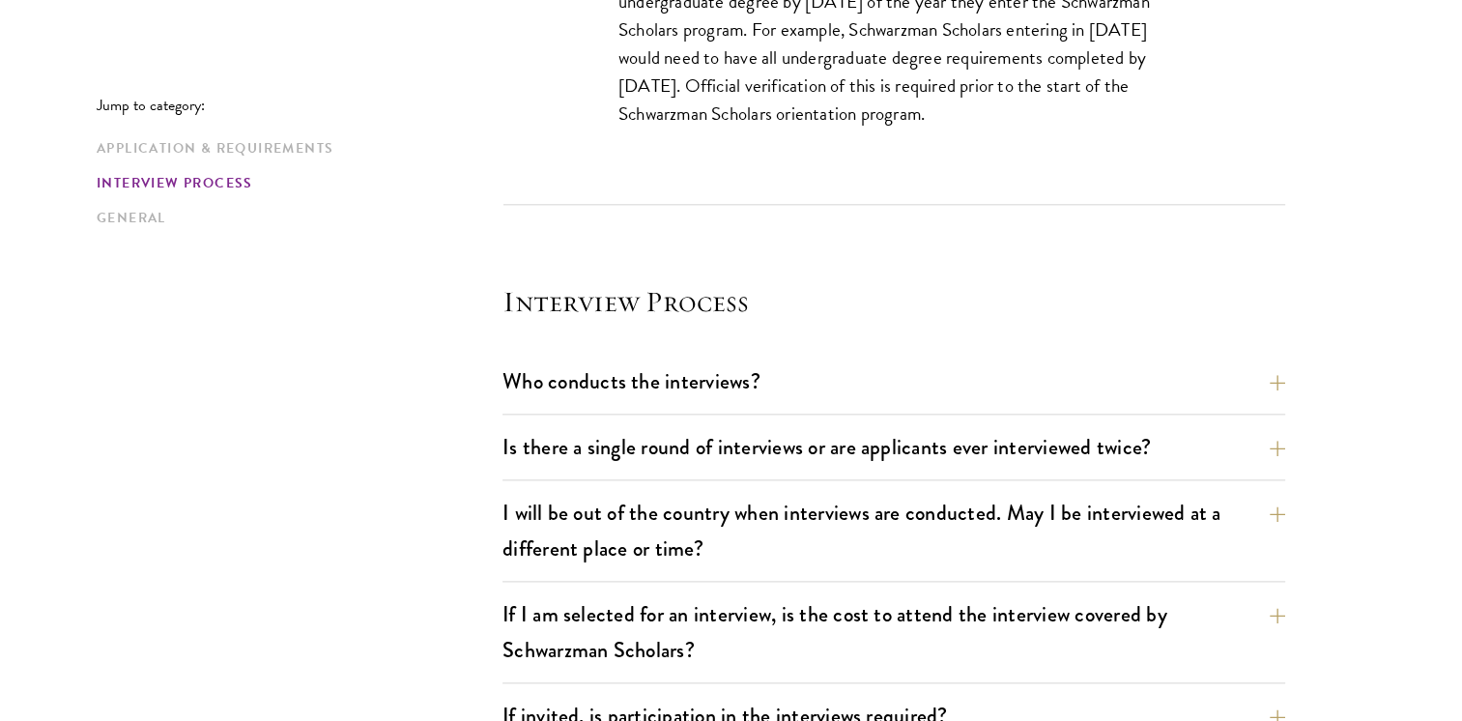
scroll to position [2485, 0]
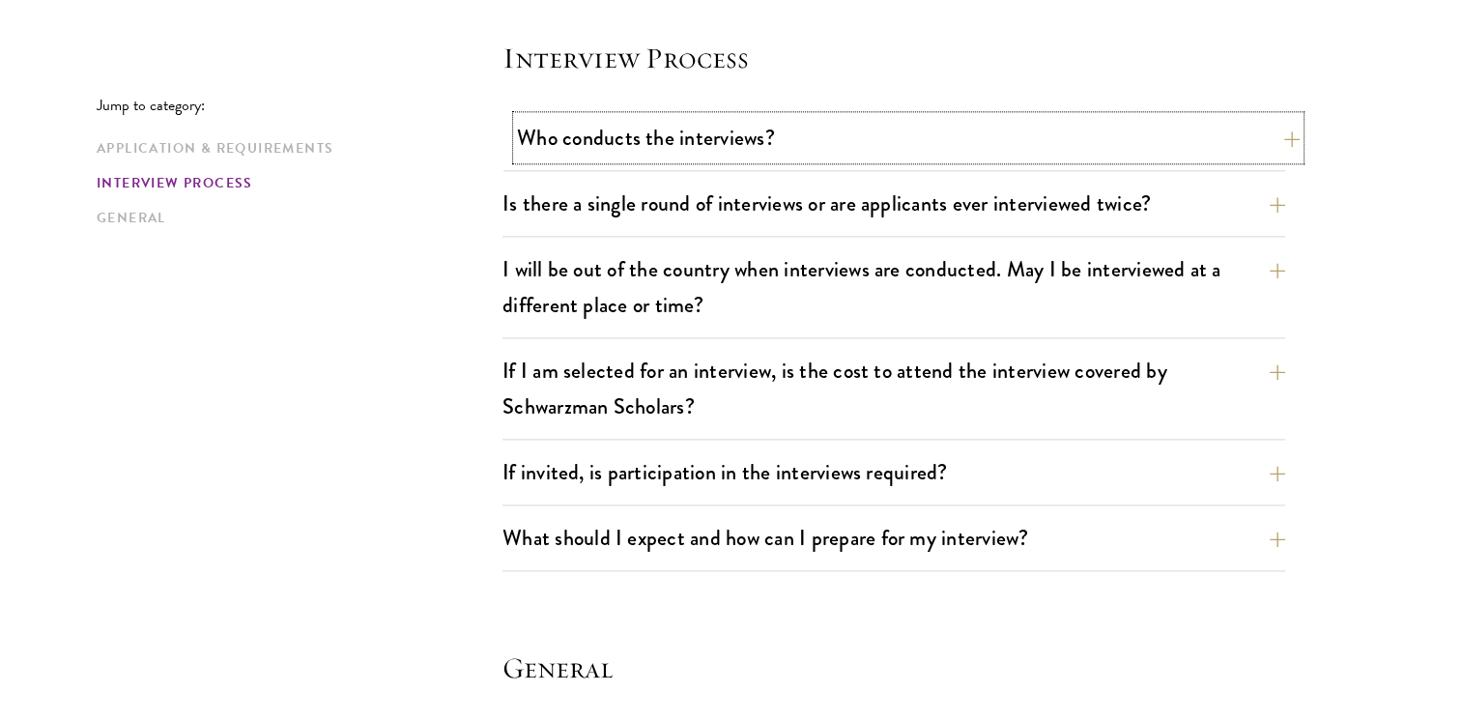
click at [739, 139] on button "Who conducts the interviews?" at bounding box center [908, 137] width 783 height 43
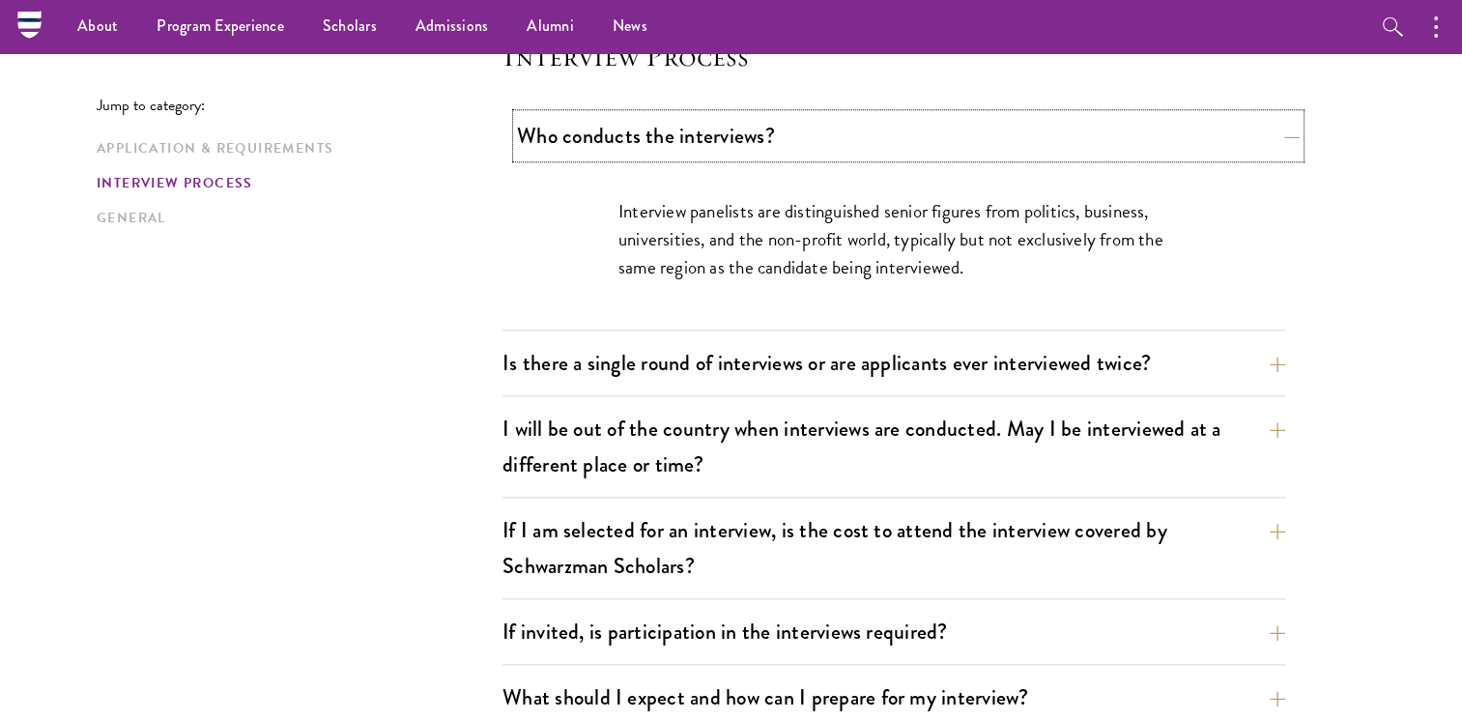
scroll to position [2213, 0]
click at [725, 364] on button "Is there a single round of interviews or are applicants ever interviewed twice?" at bounding box center [908, 363] width 783 height 43
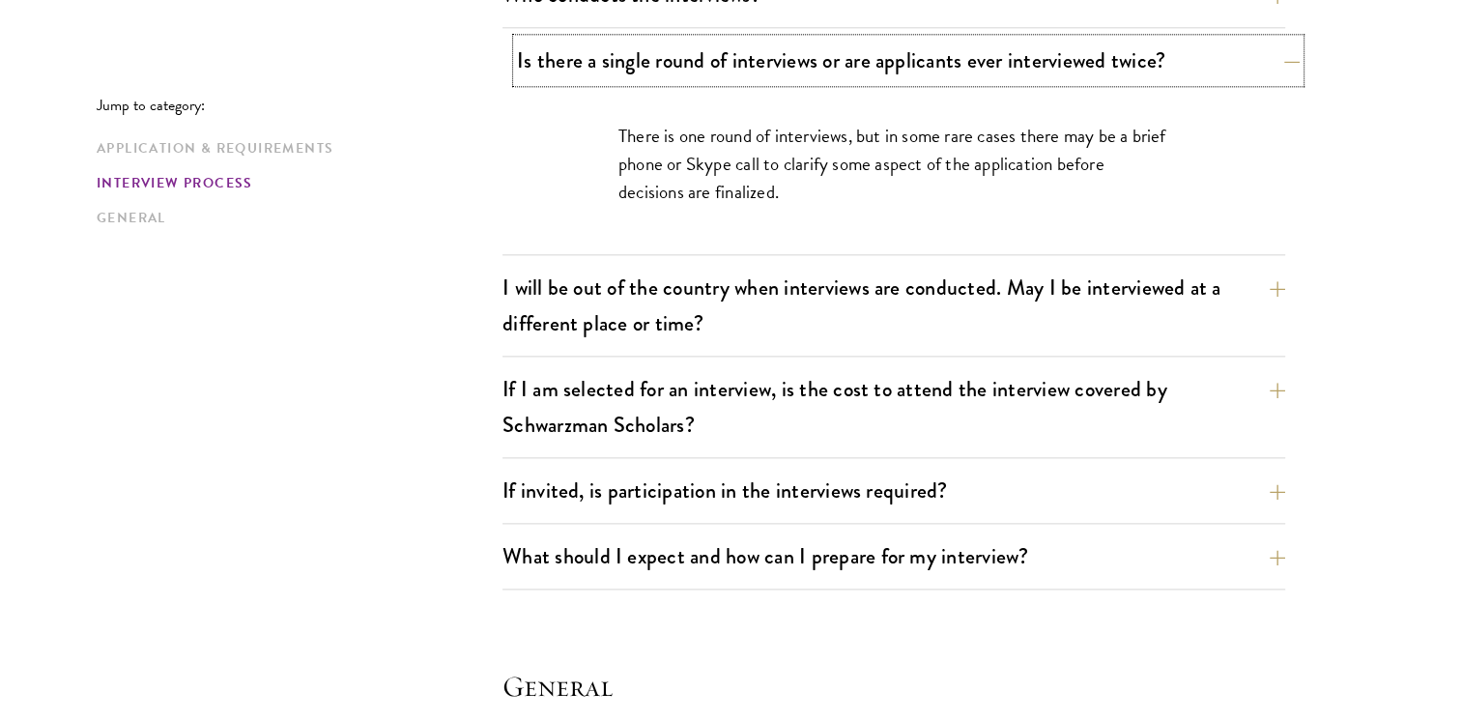
scroll to position [2371, 0]
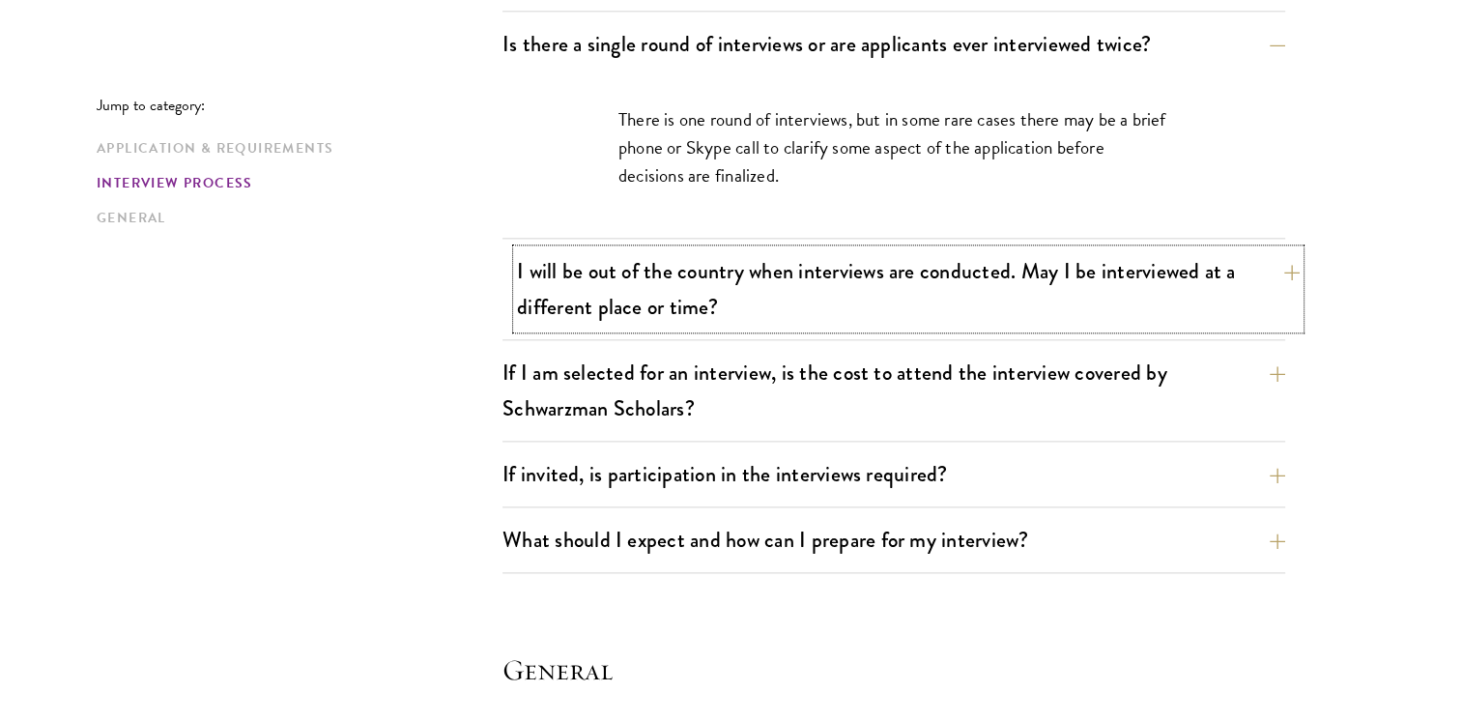
click at [726, 278] on button "I will be out of the country when interviews are conducted. May I be interviewe…" at bounding box center [908, 288] width 783 height 79
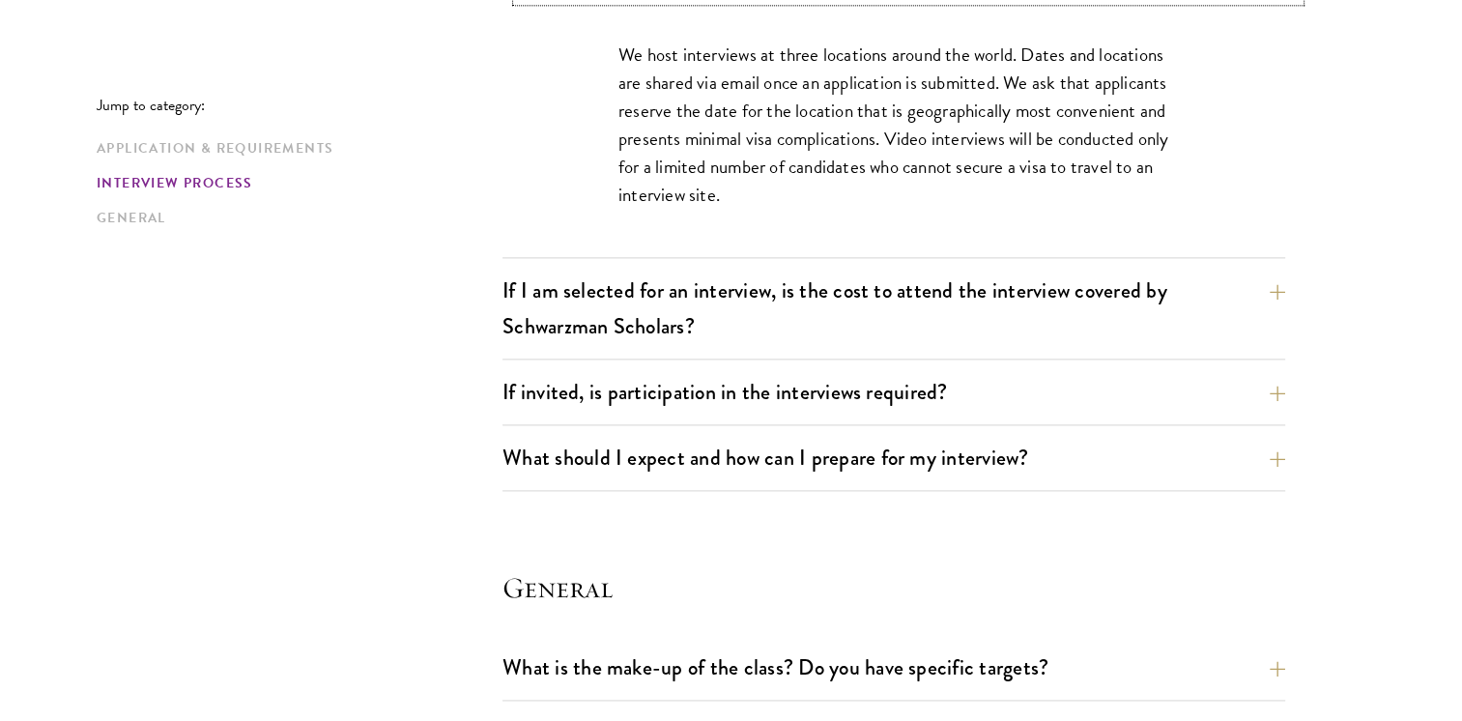
scroll to position [2557, 0]
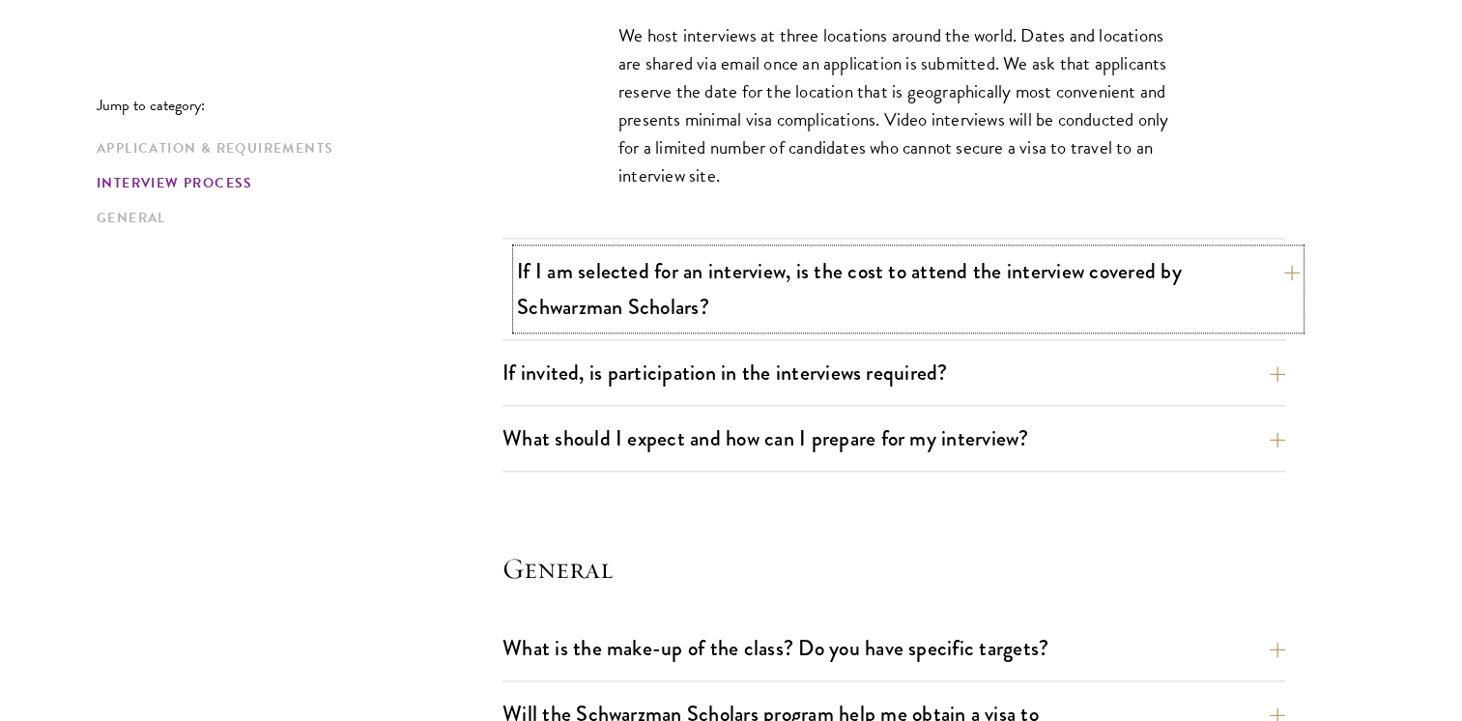
click at [720, 291] on button "If I am selected for an interview, is the cost to attend the interview covered …" at bounding box center [908, 288] width 783 height 79
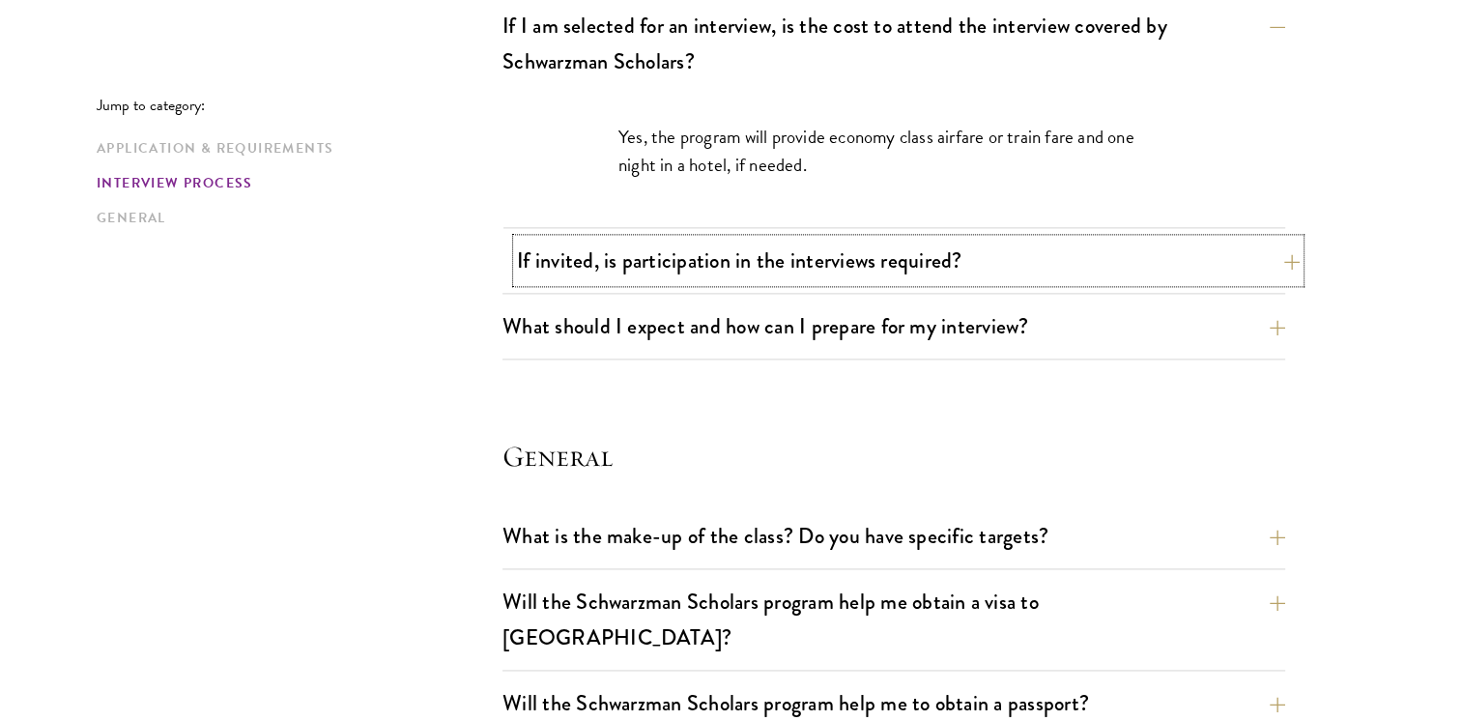
click at [748, 253] on button "If invited, is participation in the interviews required?" at bounding box center [908, 260] width 783 height 43
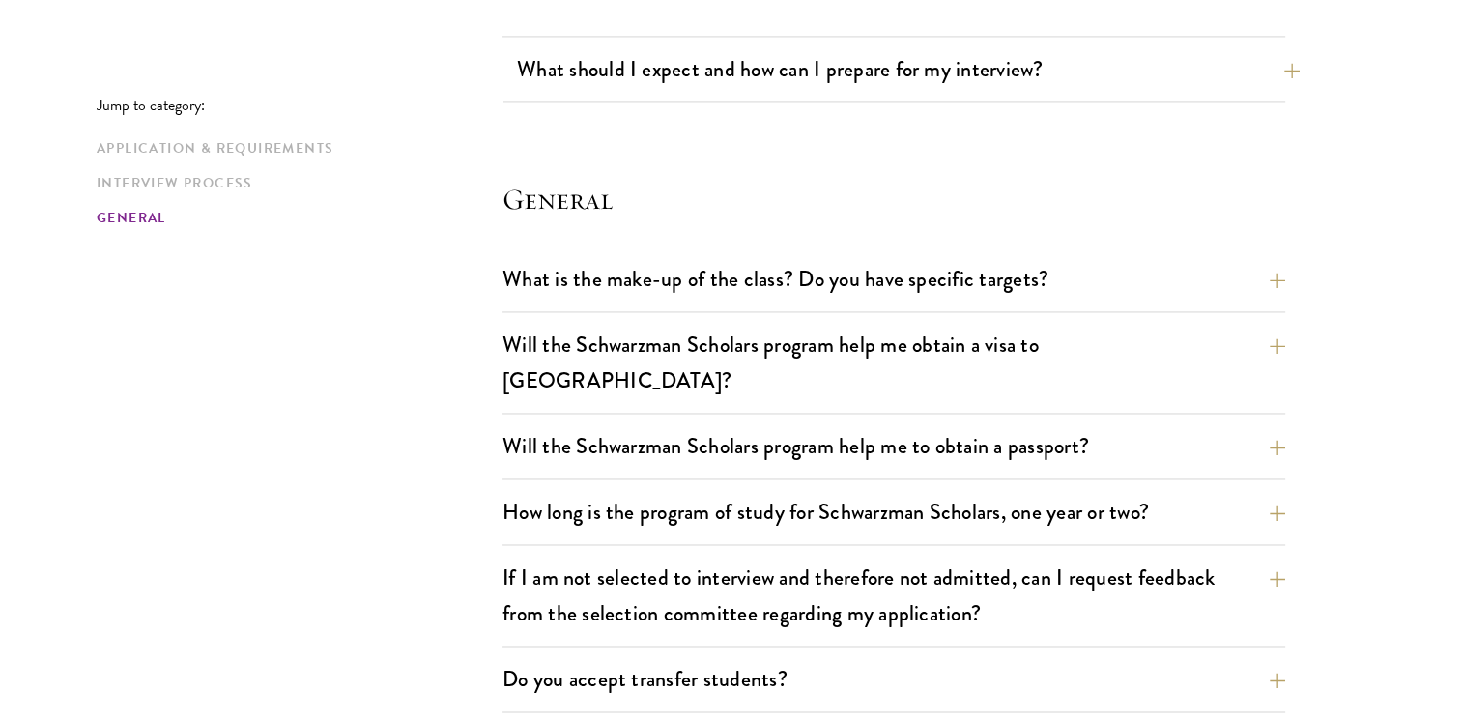
scroll to position [2961, 0]
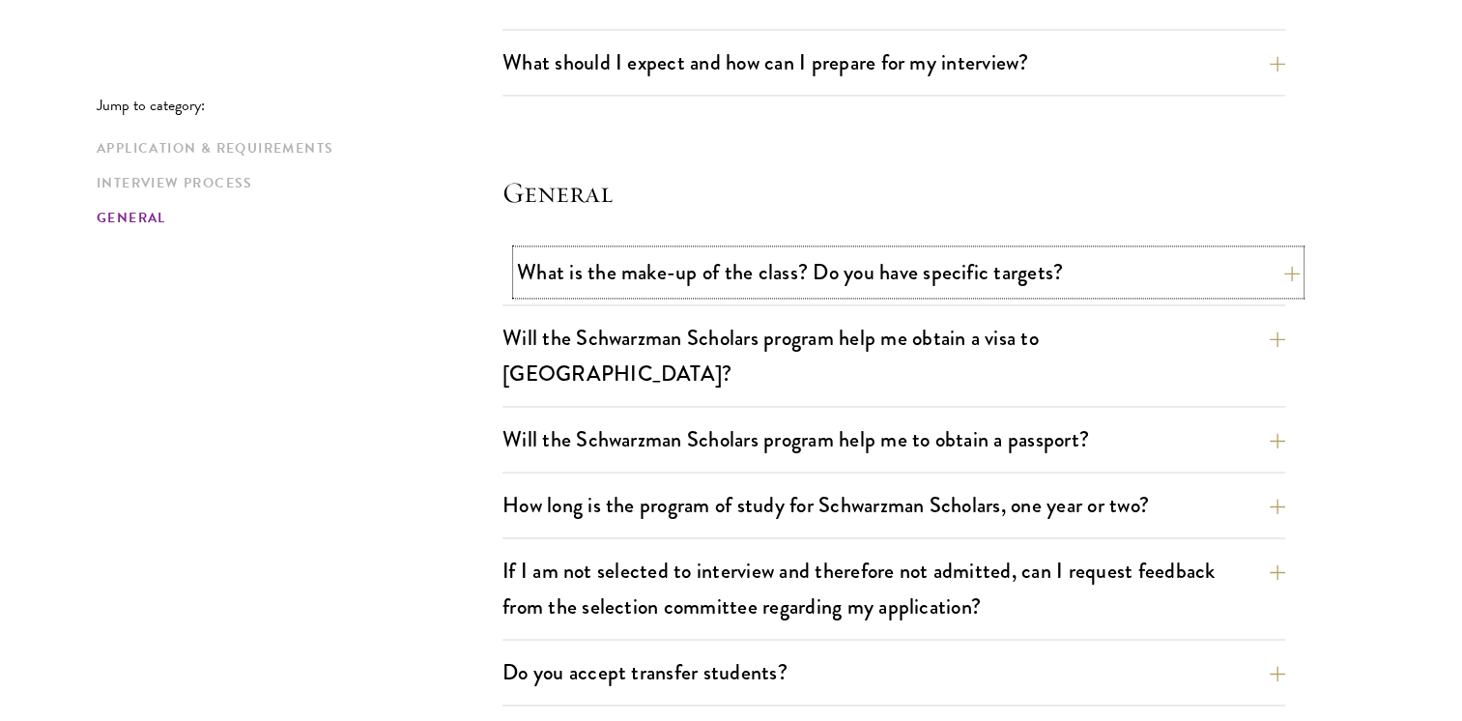
click at [866, 265] on button "What is the make-up of the class? Do you have specific targets?" at bounding box center [908, 271] width 783 height 43
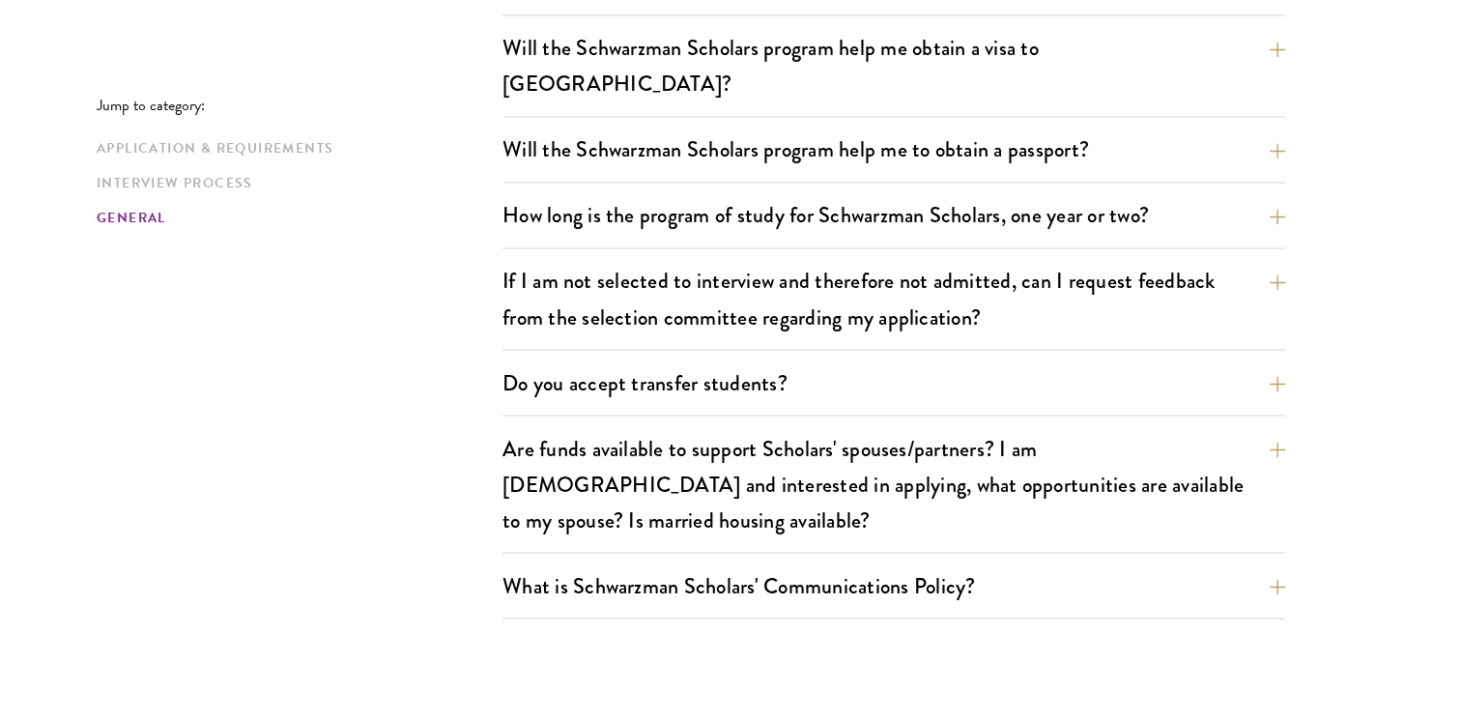
scroll to position [3387, 0]
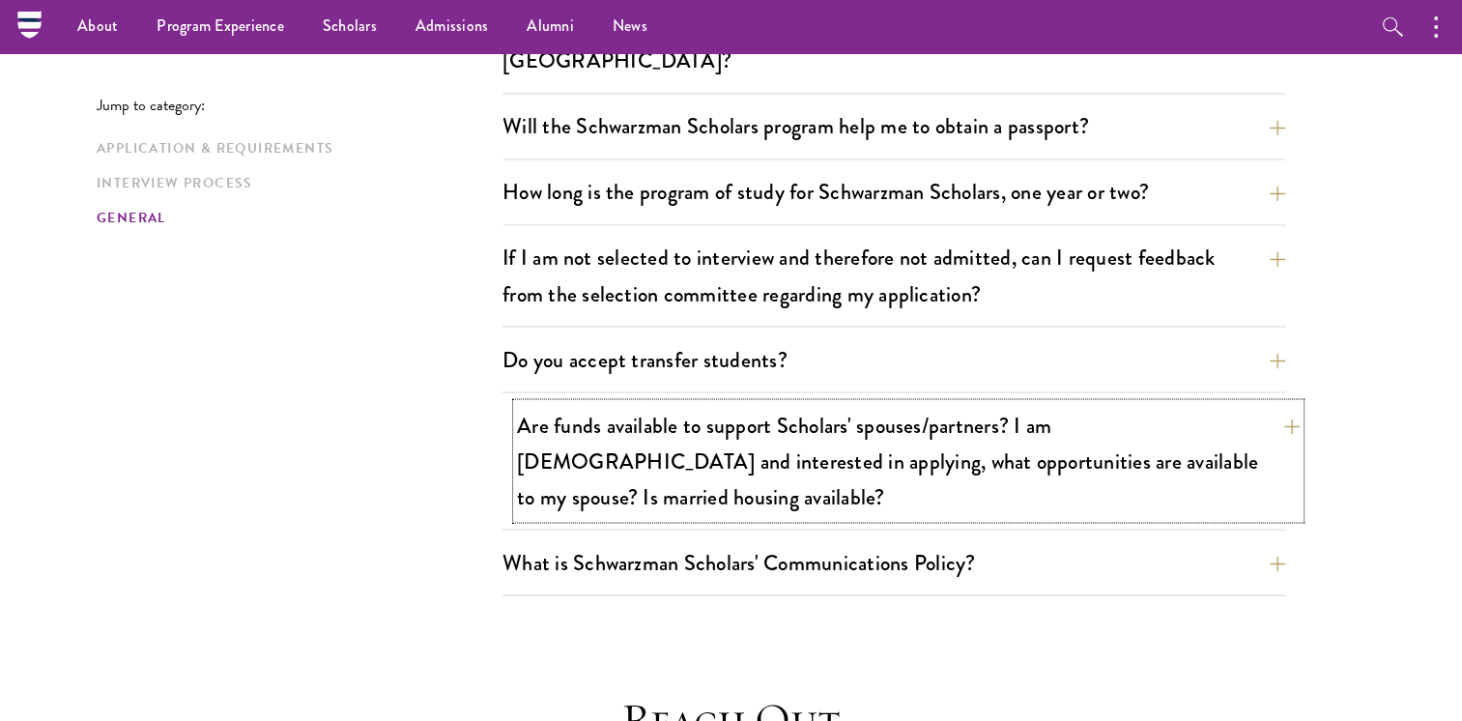
click at [822, 403] on button "Are funds available to support Scholars' spouses/partners? I am [DEMOGRAPHIC_DA…" at bounding box center [908, 460] width 783 height 115
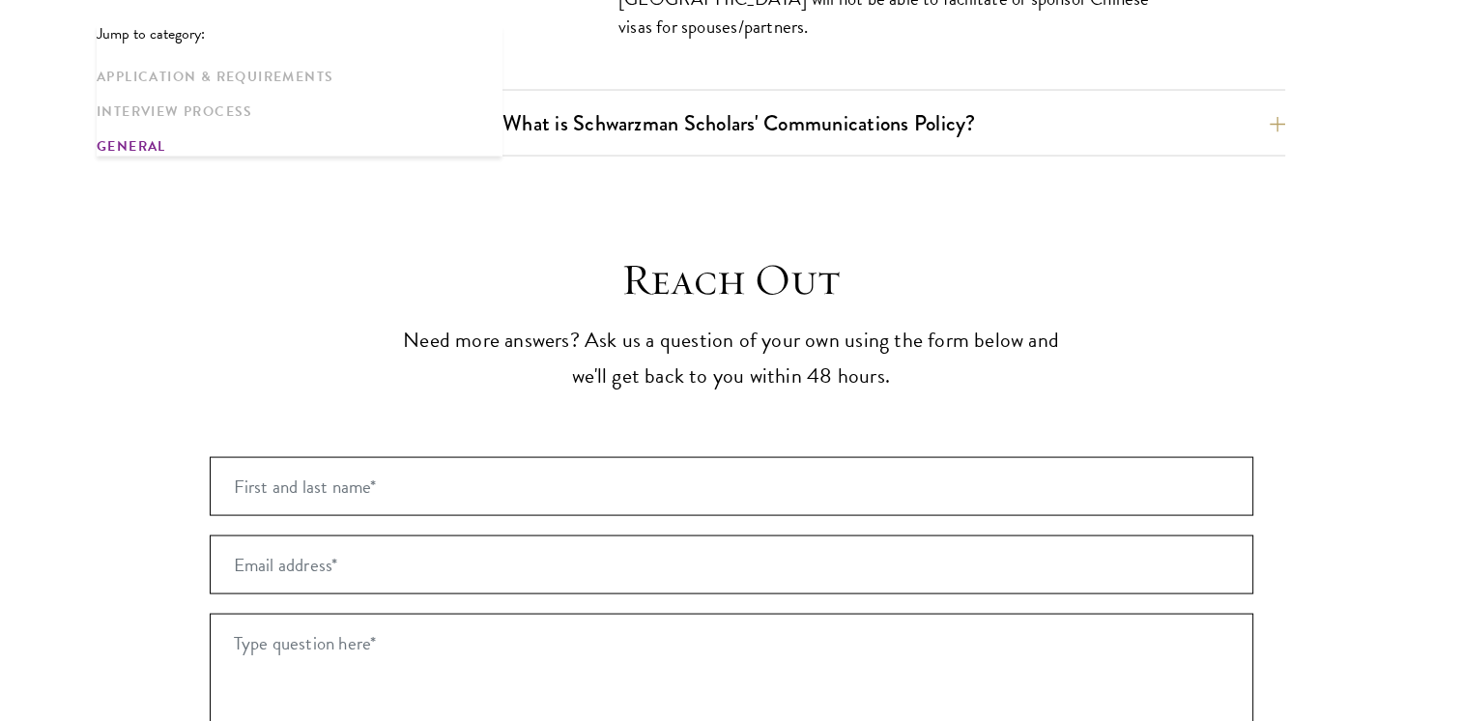
scroll to position [3742, 0]
click at [876, 101] on button "What is Schwarzman Scholars' Communications Policy?" at bounding box center [908, 122] width 783 height 43
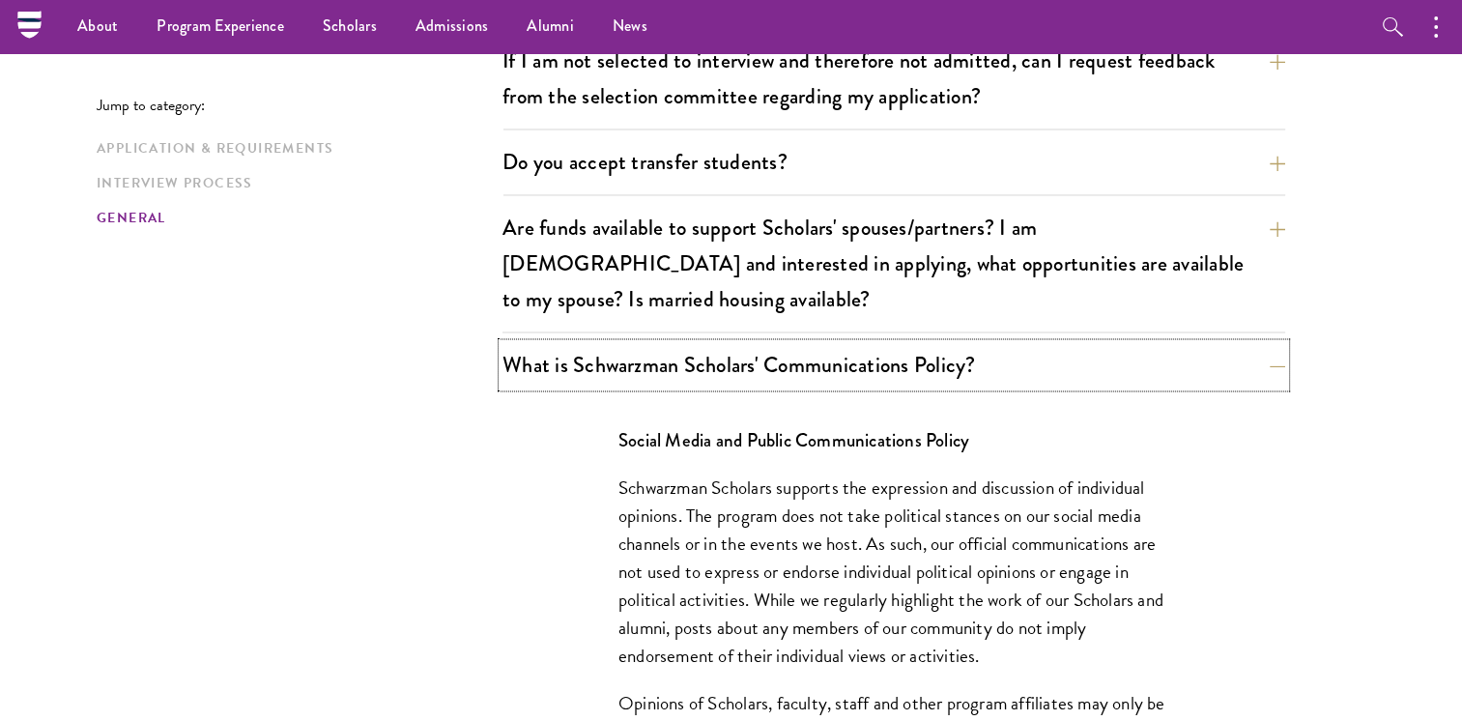
scroll to position [3195, 0]
